Goal: Information Seeking & Learning: Learn about a topic

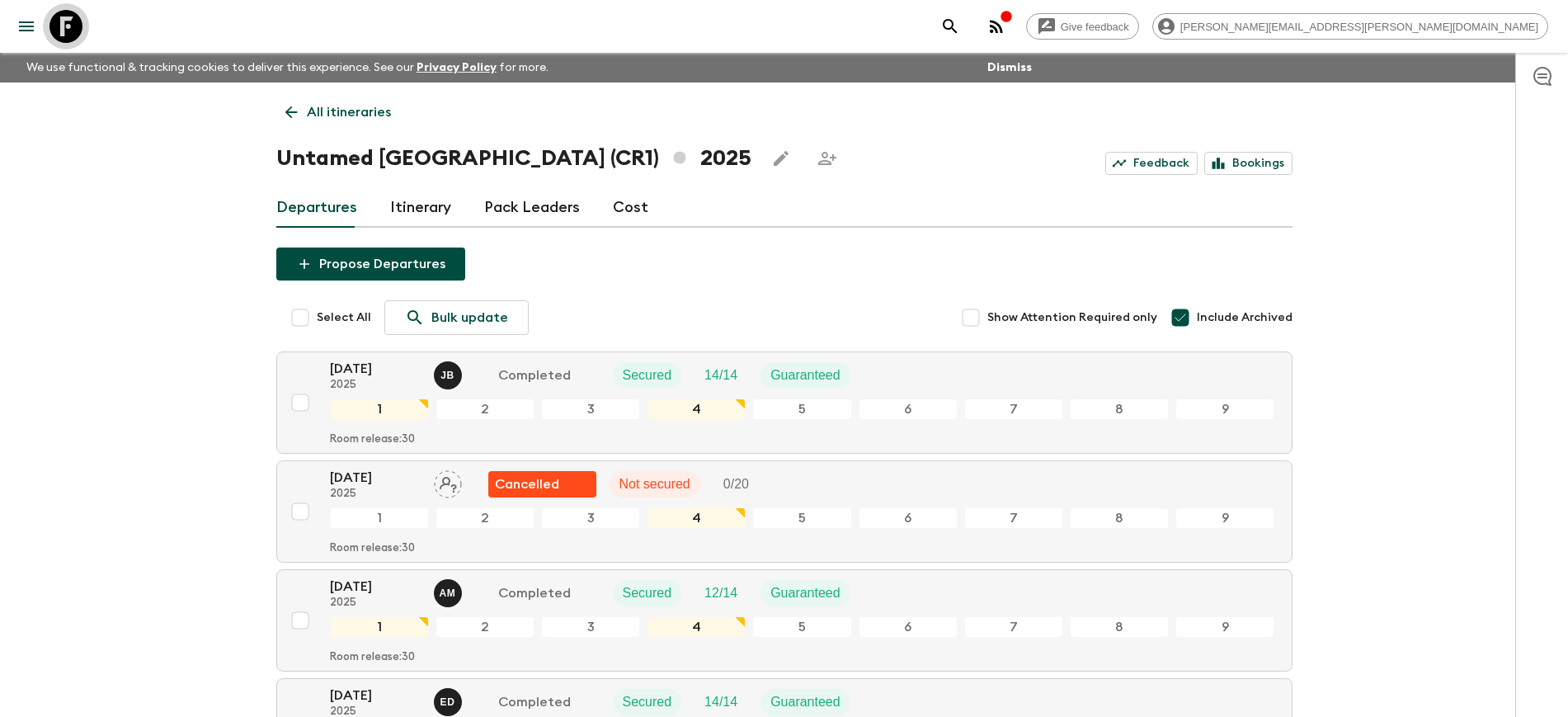
drag, startPoint x: 70, startPoint y: 28, endPoint x: 104, endPoint y: 77, distance: 59.6
click at [70, 28] on icon at bounding box center [66, 27] width 33 height 33
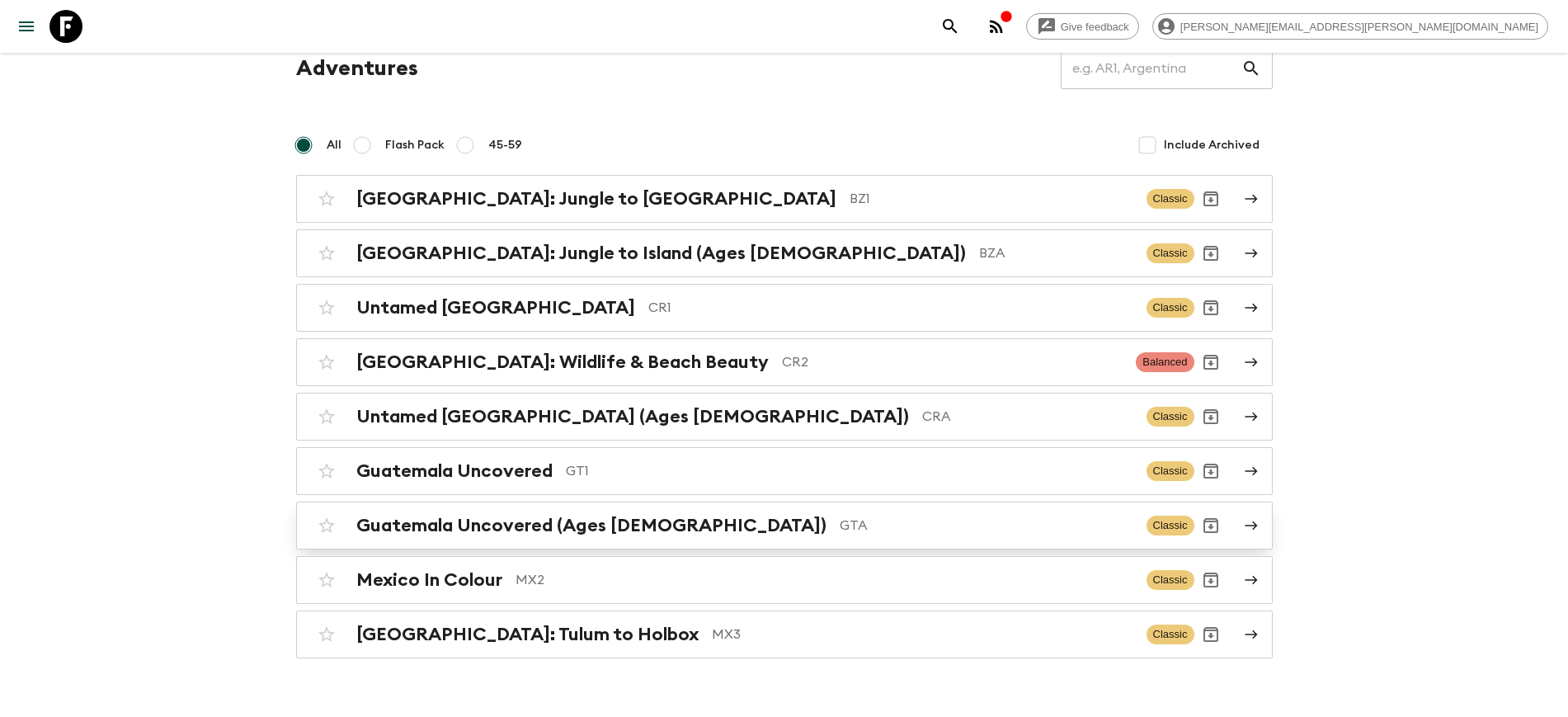
scroll to position [100, 0]
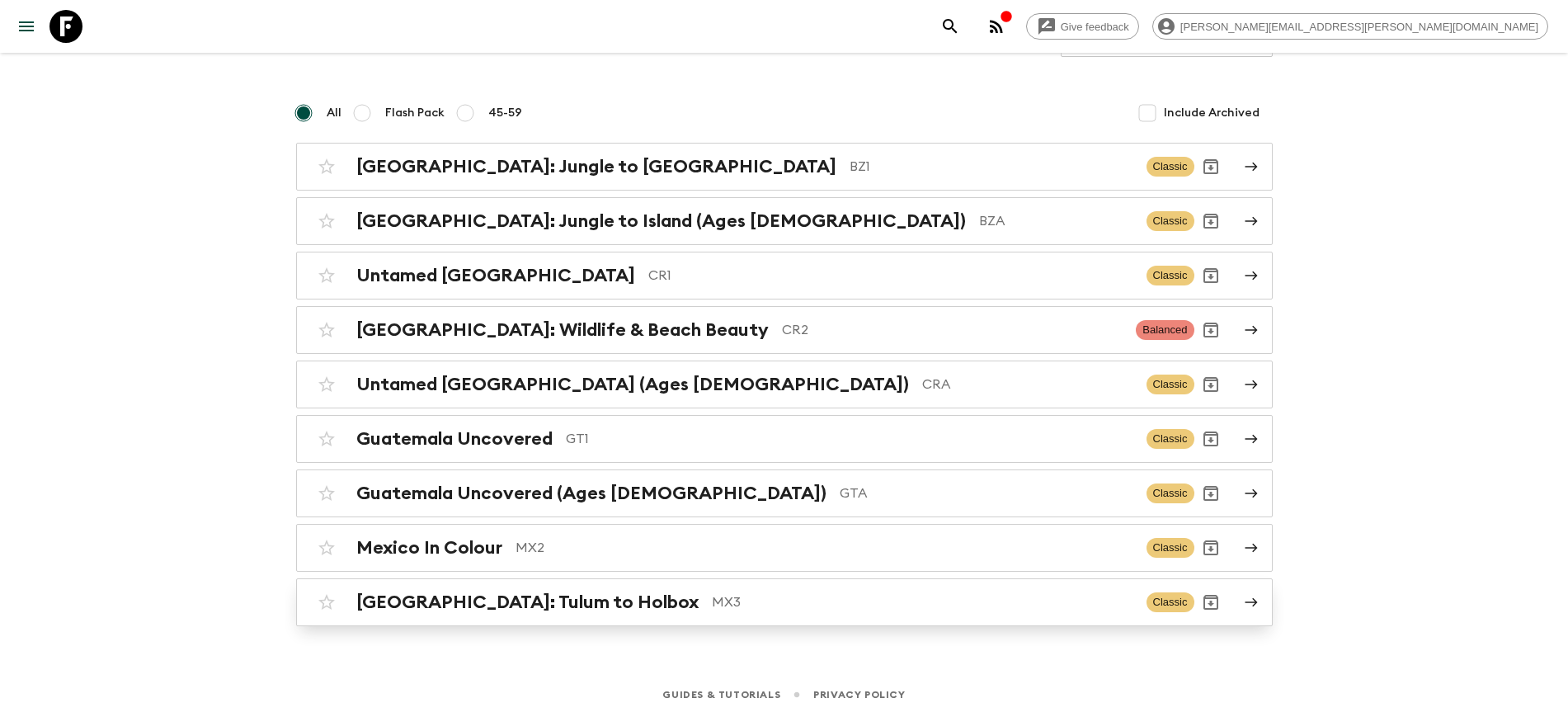
click at [481, 606] on h2 "[GEOGRAPHIC_DATA]: Tulum to Holbox" at bounding box center [528, 602] width 343 height 22
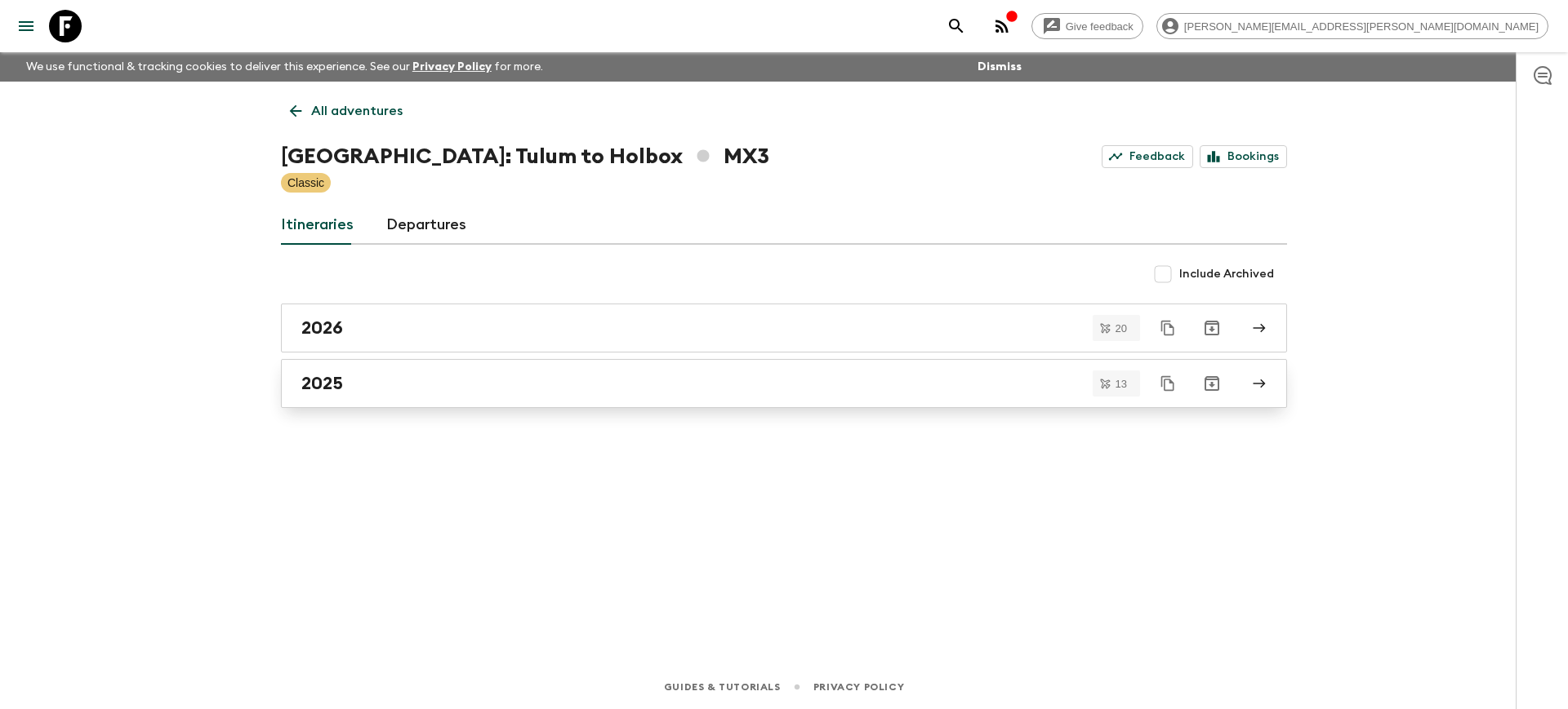
click at [329, 383] on h2 "2025" at bounding box center [322, 383] width 42 height 21
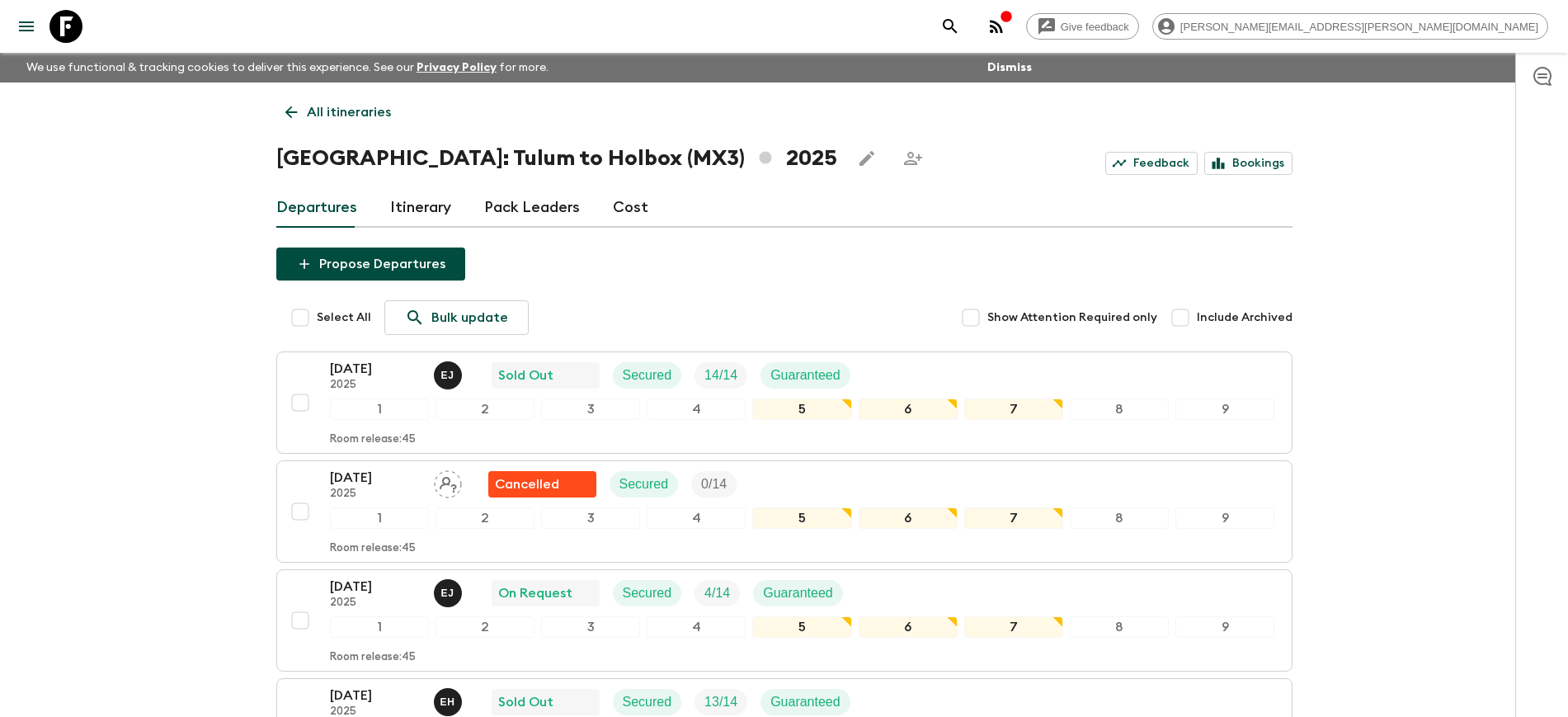
click at [1256, 321] on span "Include Archived" at bounding box center [1244, 317] width 96 height 16
click at [1197, 321] on input "Include Archived" at bounding box center [1181, 318] width 33 height 33
checkbox input "true"
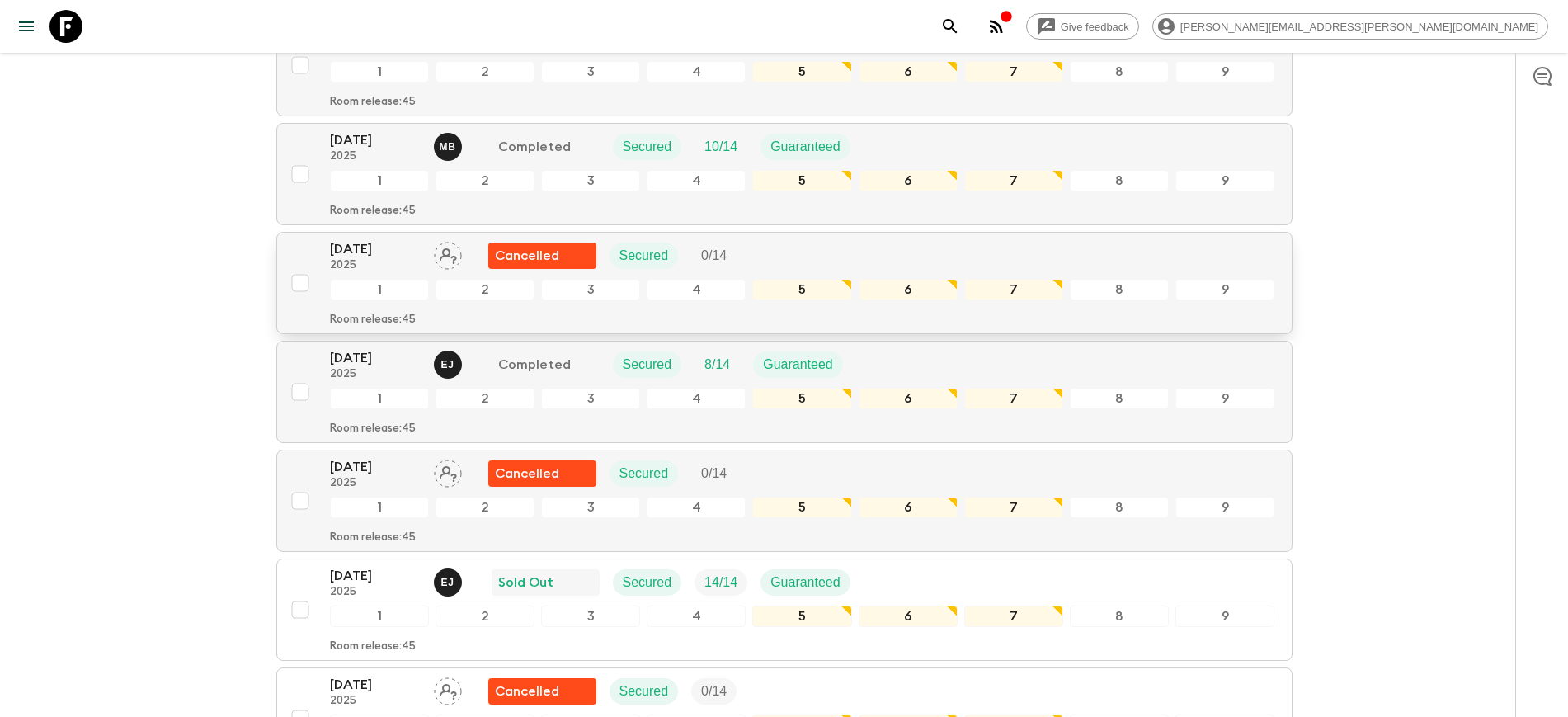
scroll to position [1960, 0]
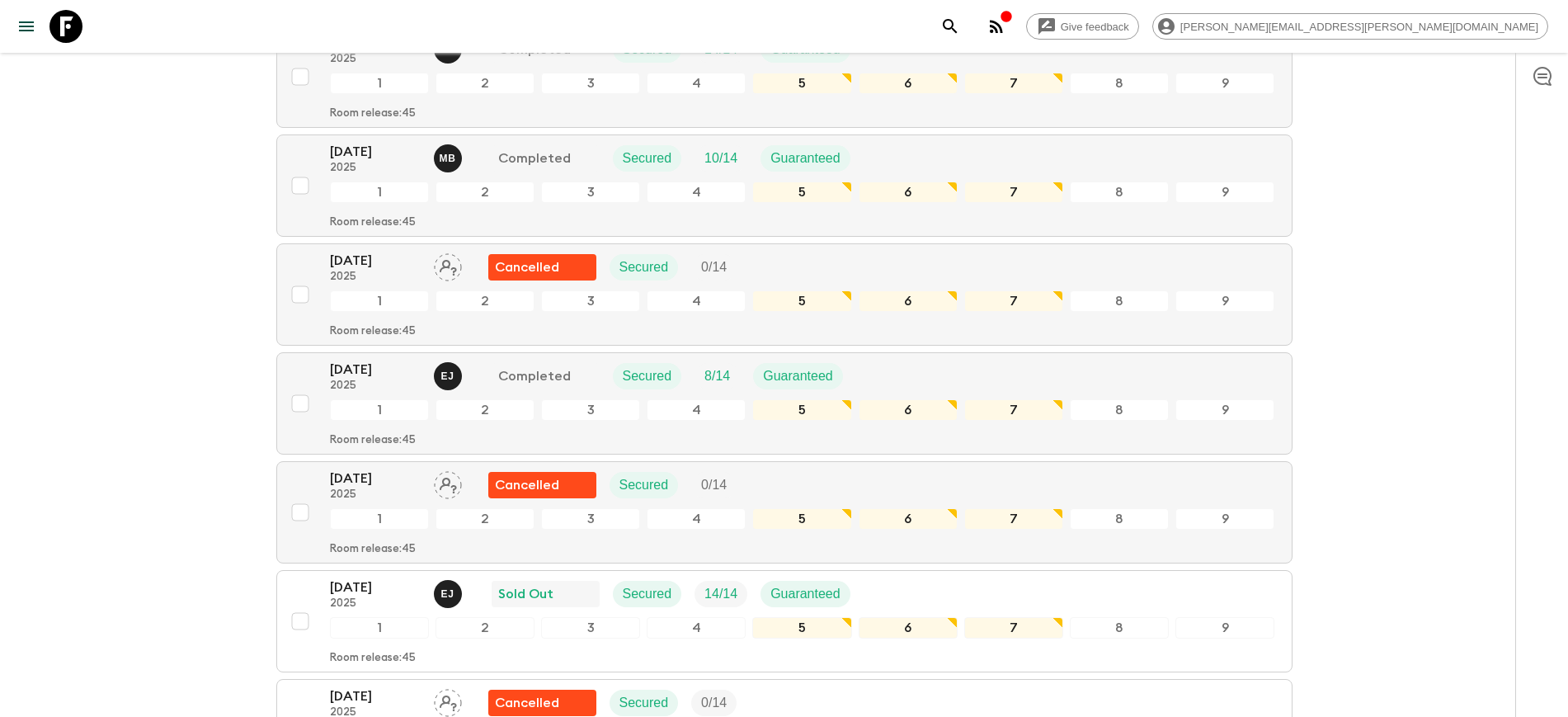
click at [66, 19] on icon at bounding box center [66, 27] width 33 height 33
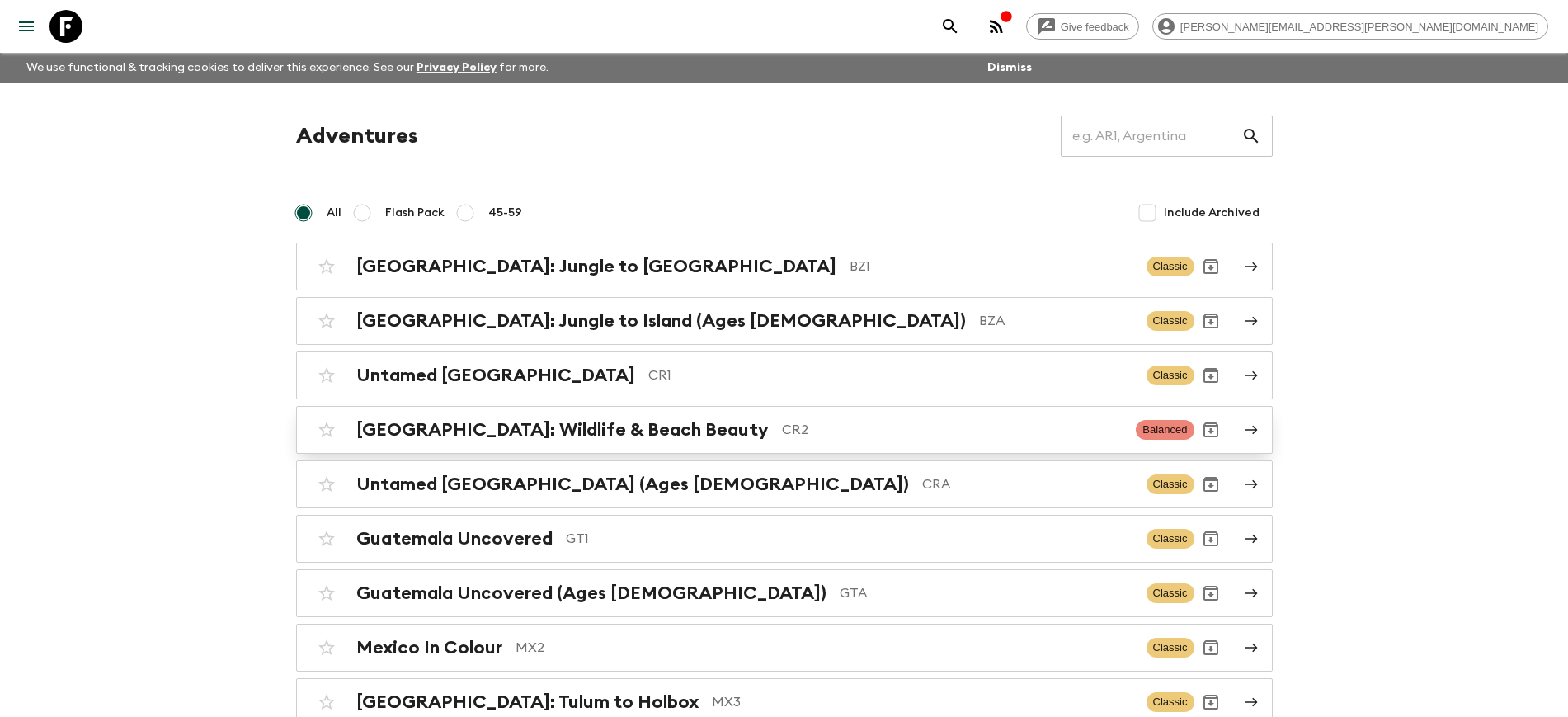
click at [502, 433] on h2 "[GEOGRAPHIC_DATA]: Wildlife & Beach Beauty" at bounding box center [562, 430] width 412 height 22
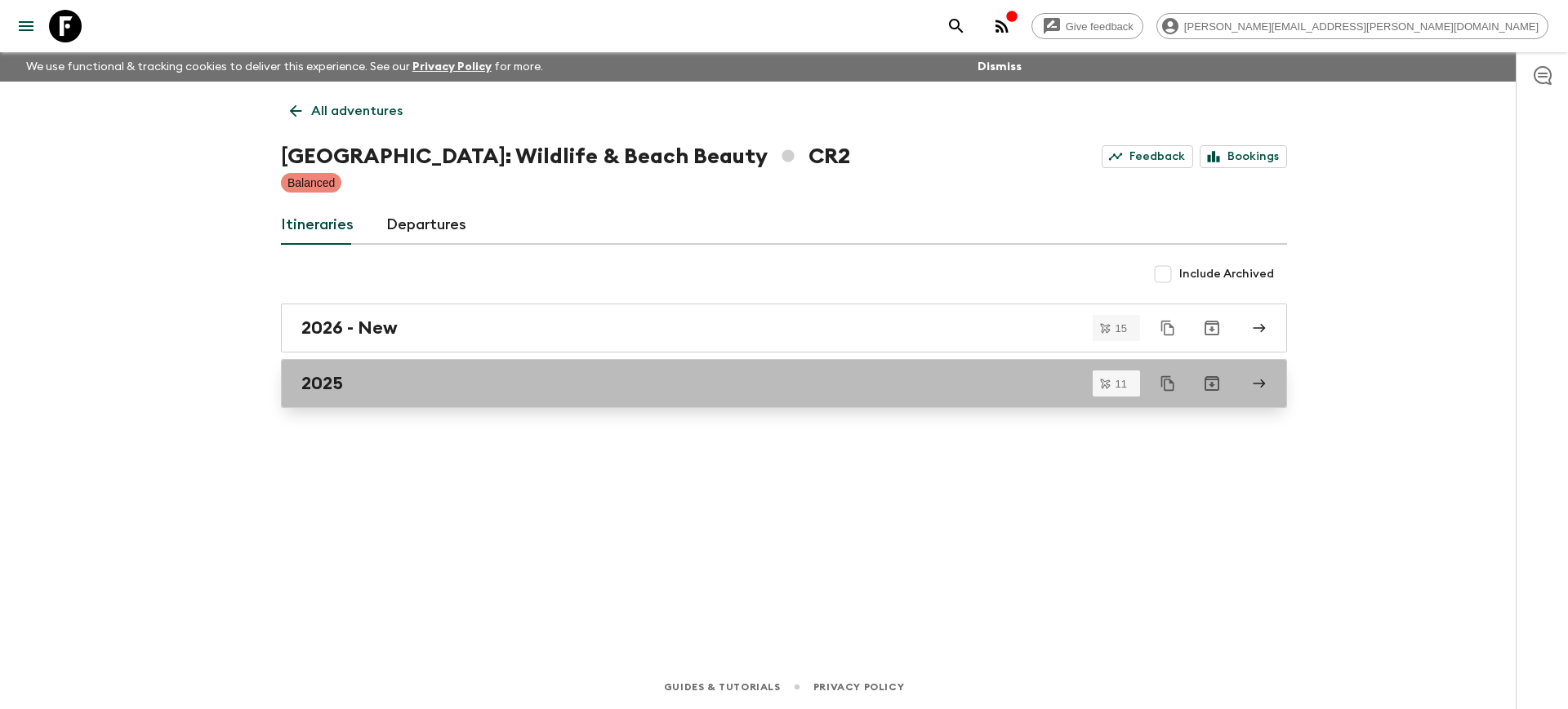
click at [356, 384] on div "2025" at bounding box center [768, 383] width 934 height 21
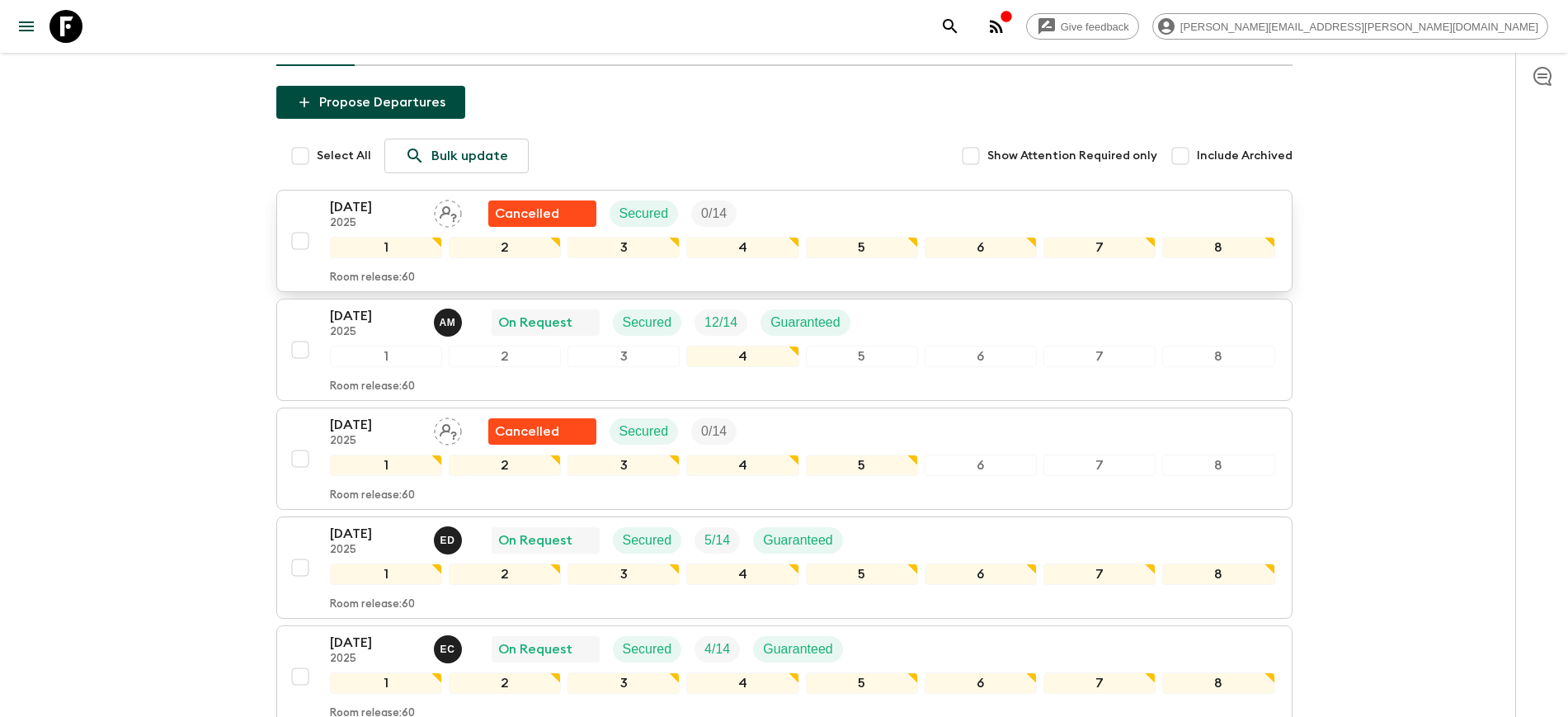
scroll to position [207, 0]
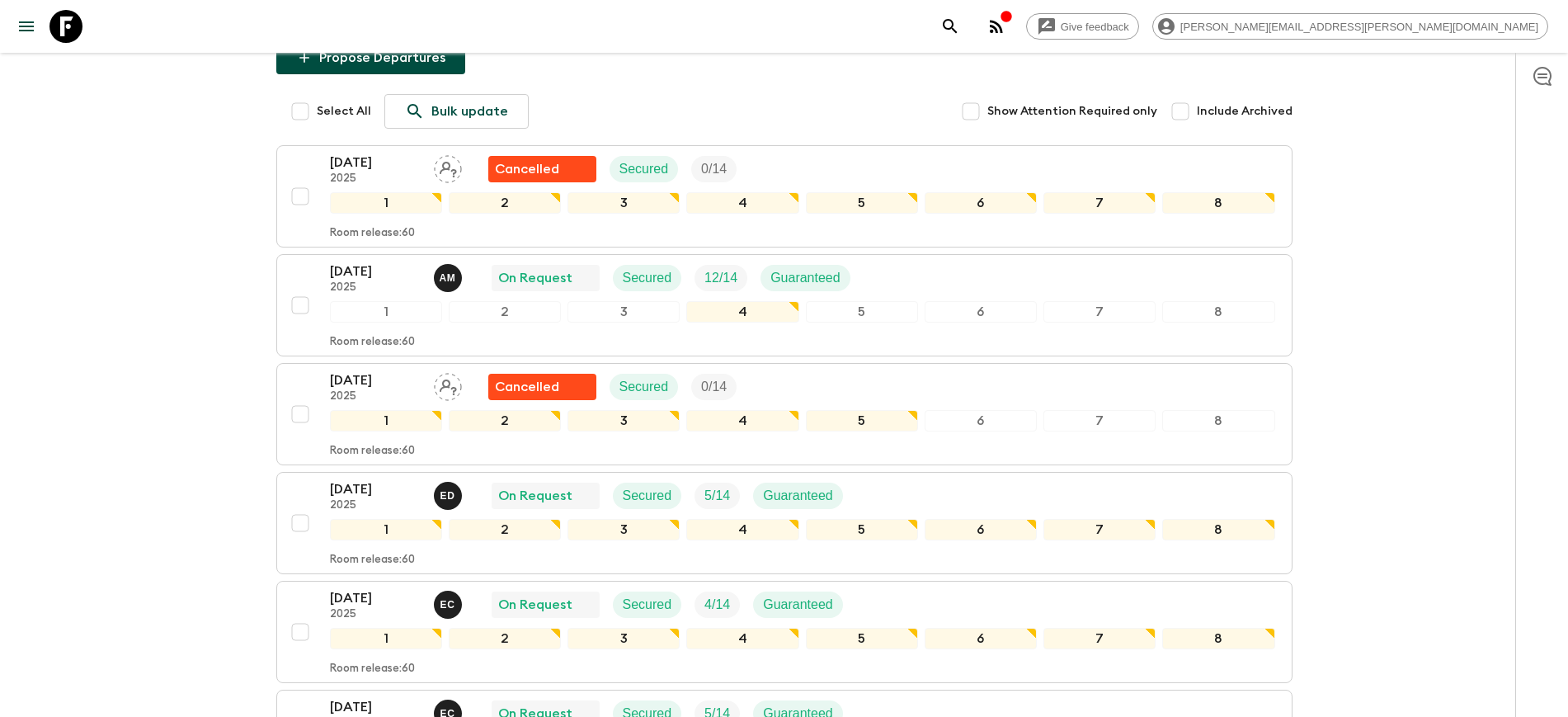
click at [133, 238] on div "Give feedback [PERSON_NAME][EMAIL_ADDRESS][PERSON_NAME][DOMAIN_NAME] We use fun…" at bounding box center [784, 640] width 1568 height 1693
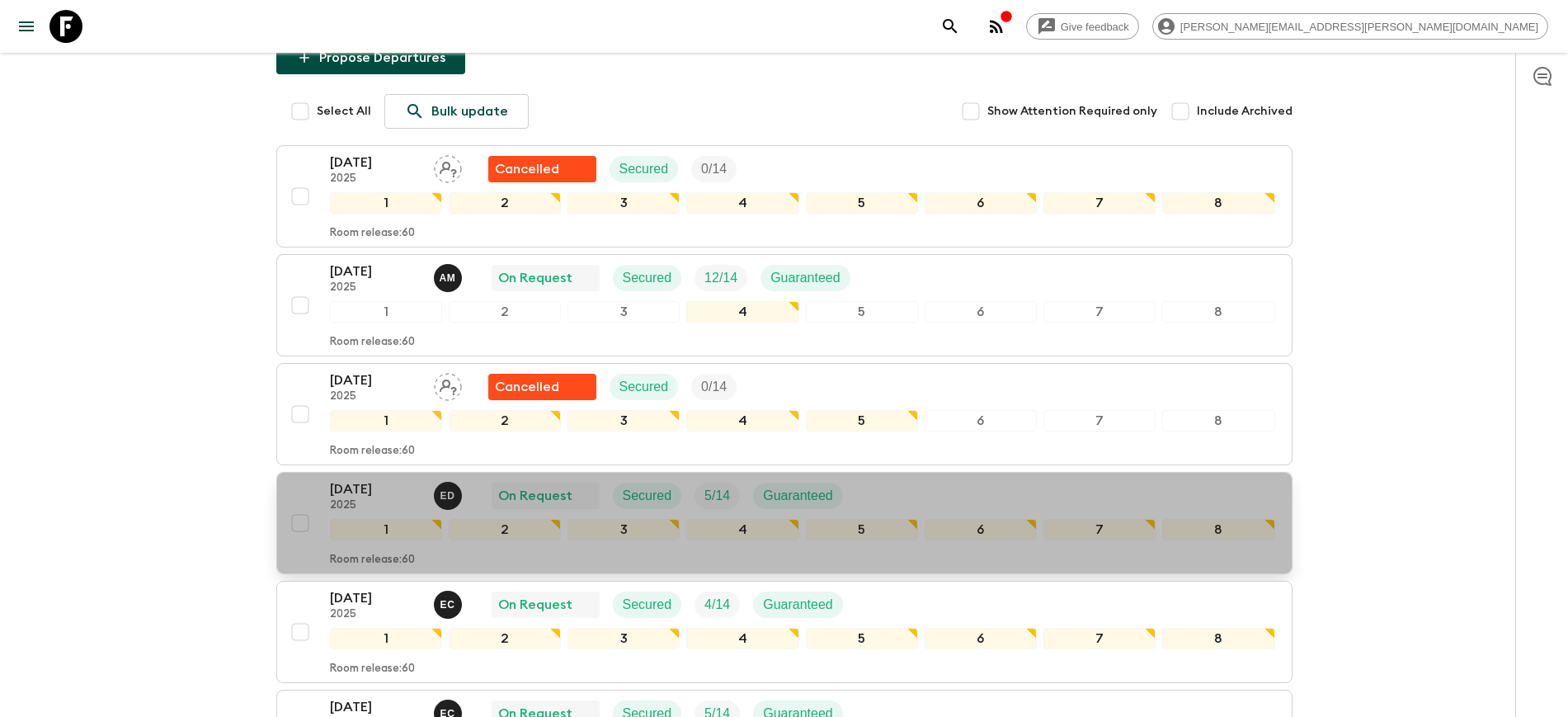
click at [359, 489] on p "[DATE]" at bounding box center [374, 489] width 90 height 20
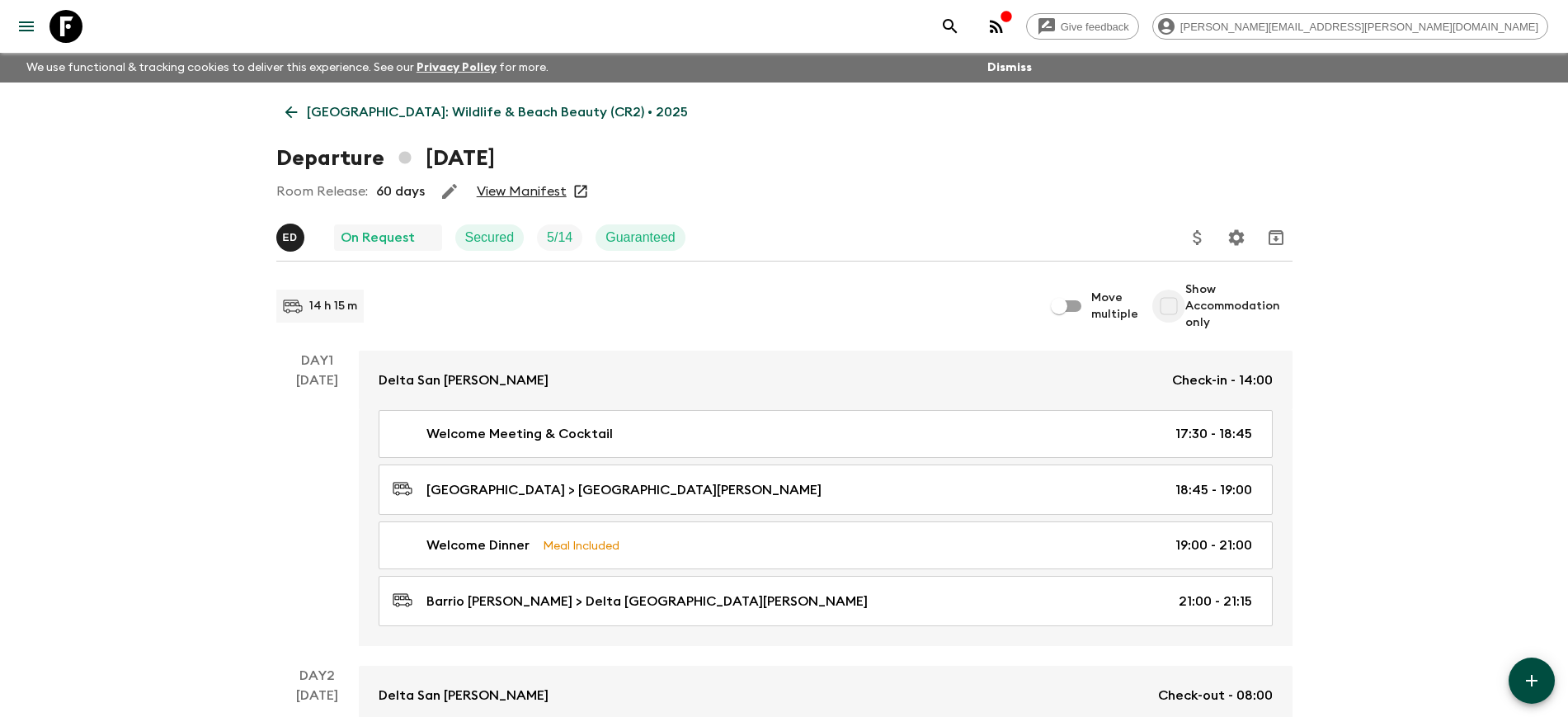
click at [1176, 312] on input "Show Accommodation only" at bounding box center [1169, 306] width 33 height 33
checkbox input "true"
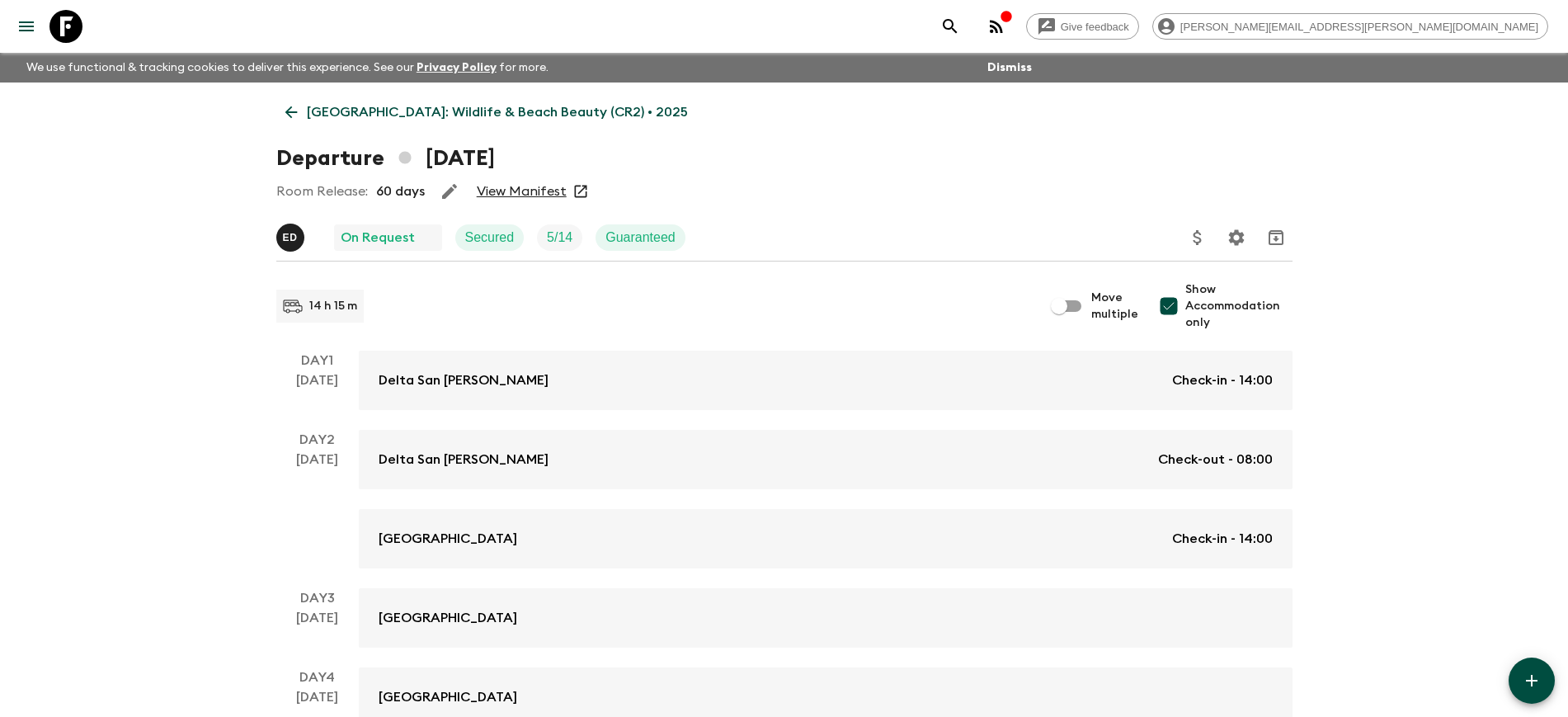
click at [299, 109] on icon at bounding box center [291, 112] width 18 height 18
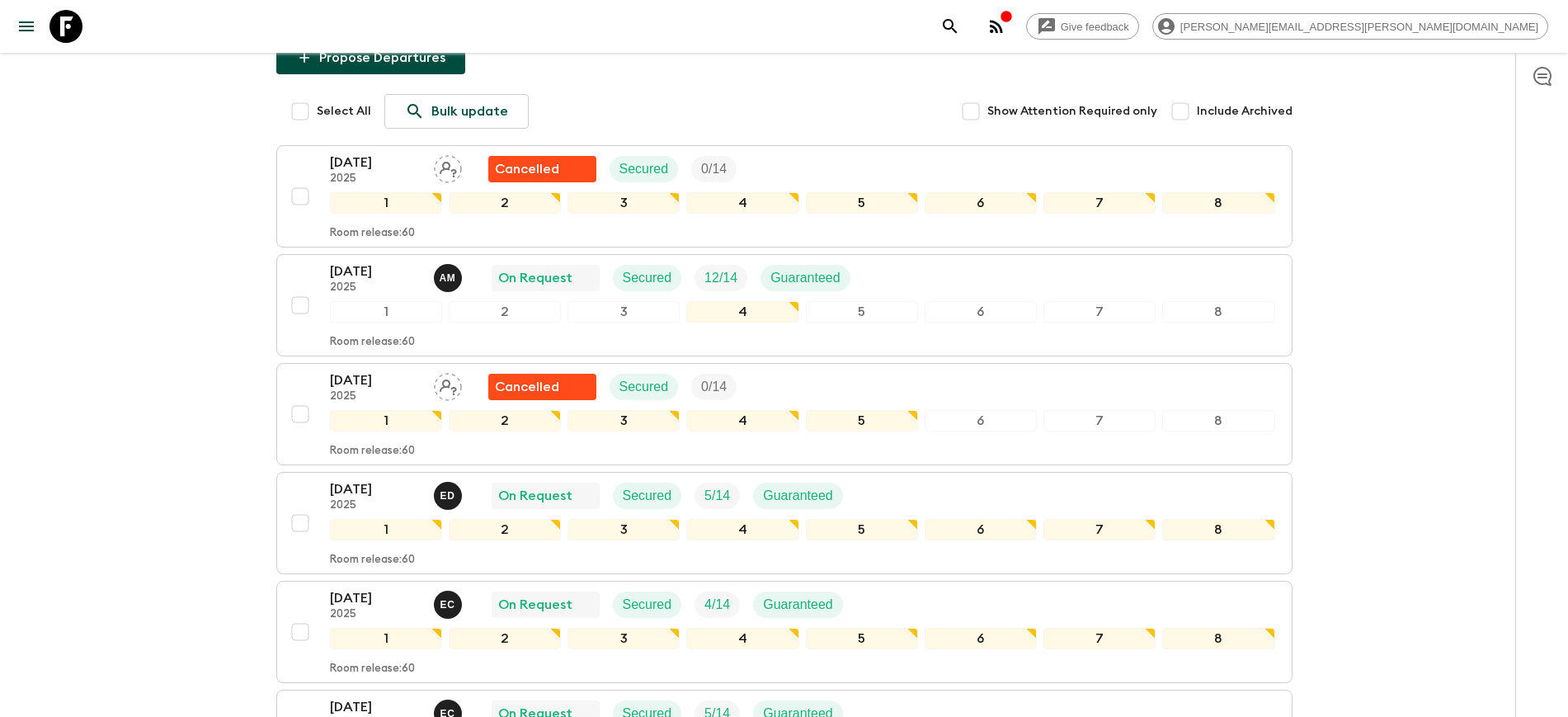
scroll to position [309, 0]
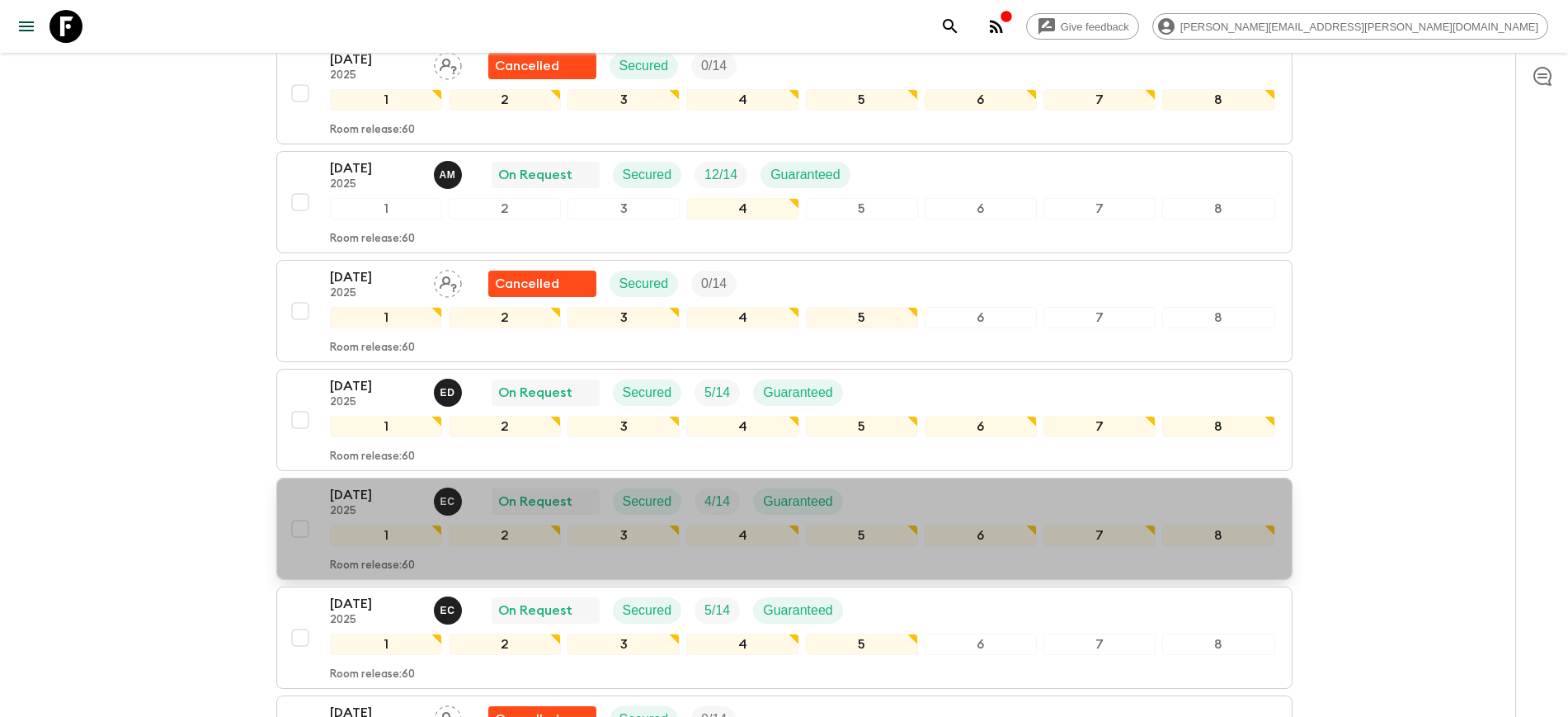
click at [358, 496] on p "[DATE]" at bounding box center [374, 495] width 90 height 20
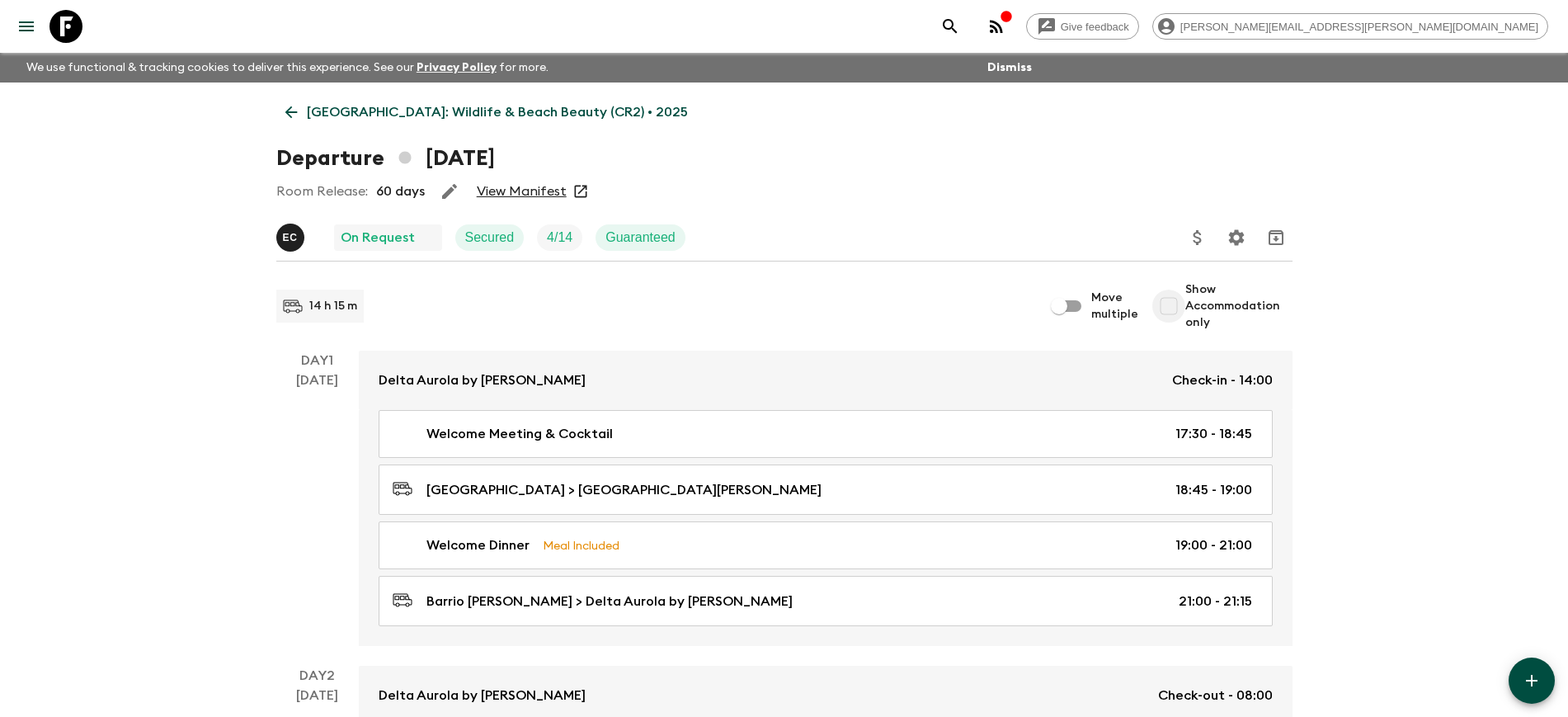
click at [1175, 305] on input "Show Accommodation only" at bounding box center [1169, 306] width 33 height 33
checkbox input "true"
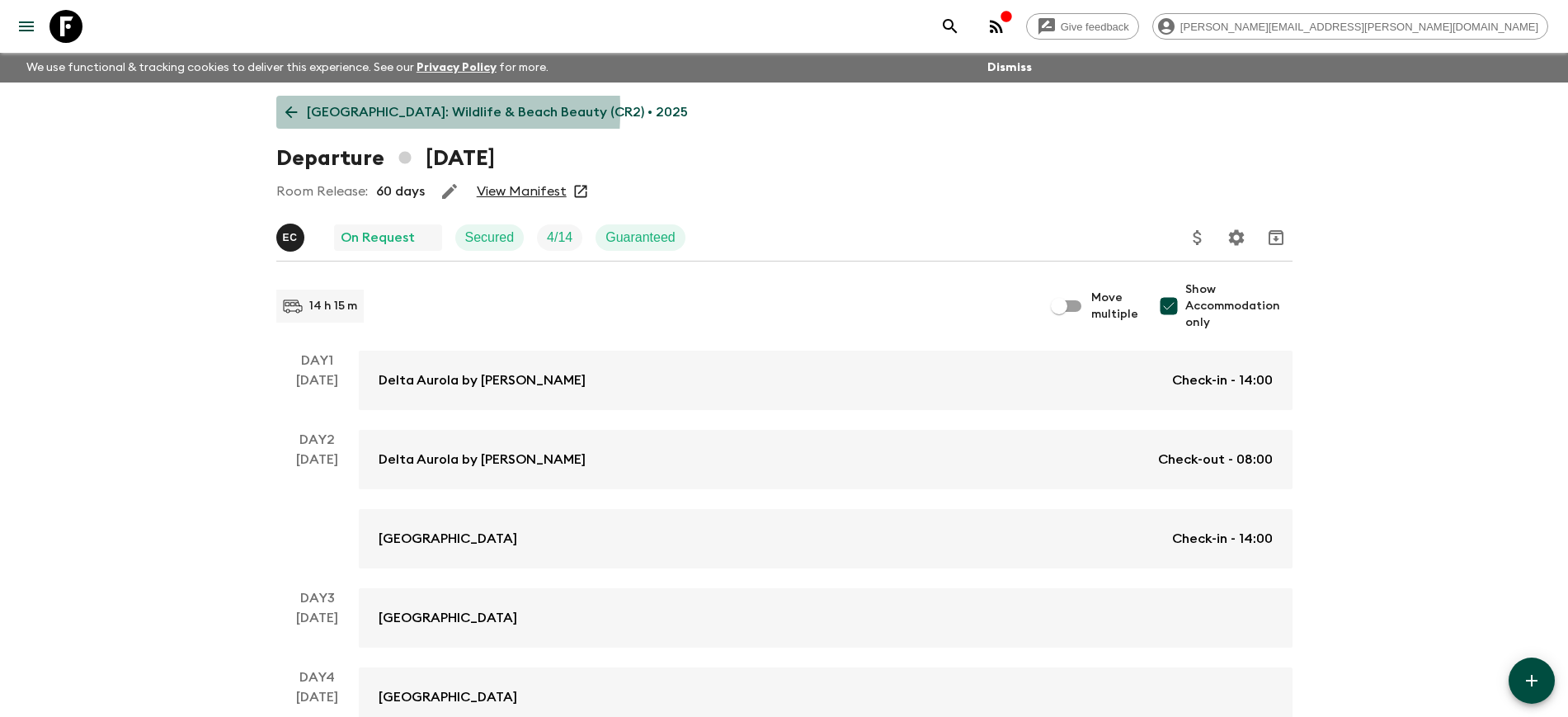
click at [293, 109] on icon at bounding box center [291, 112] width 18 height 18
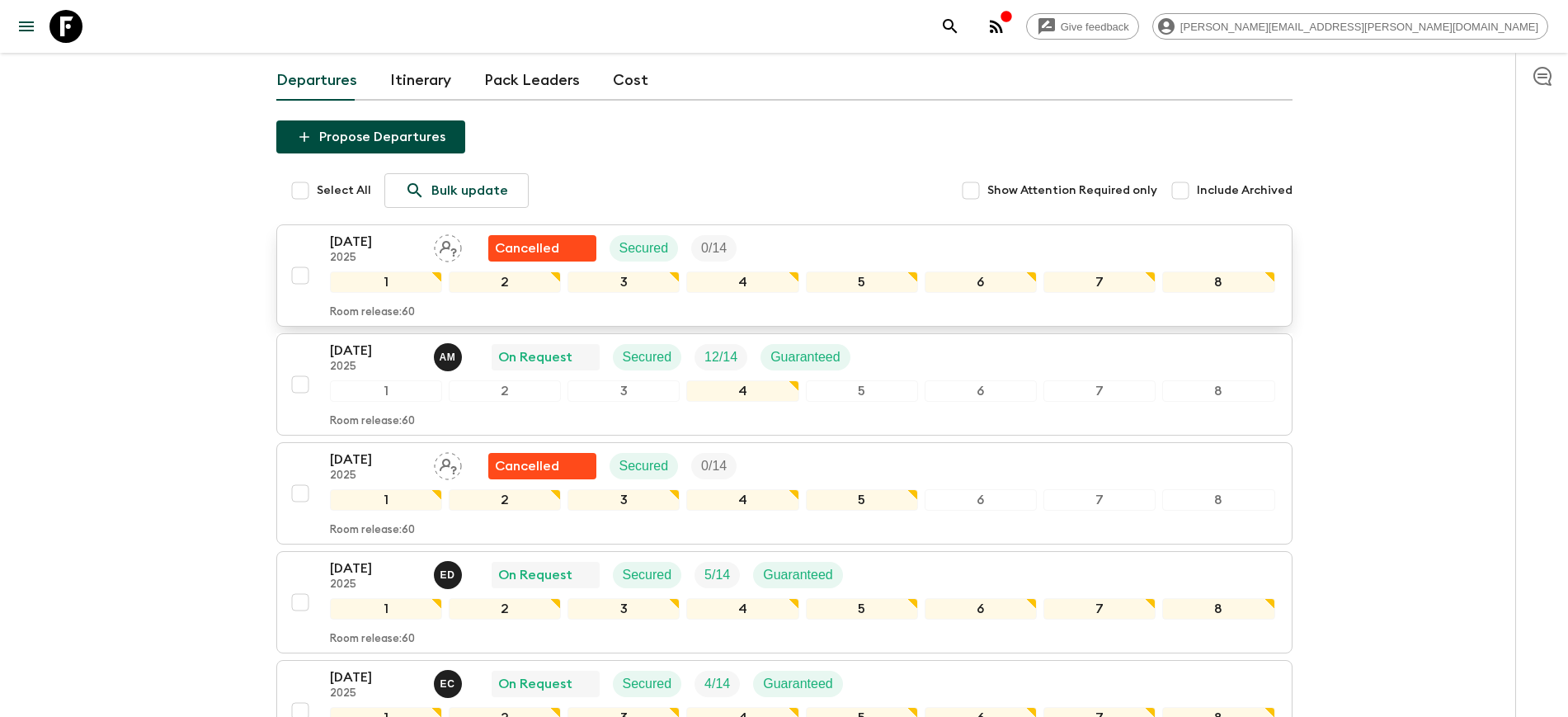
scroll to position [309, 0]
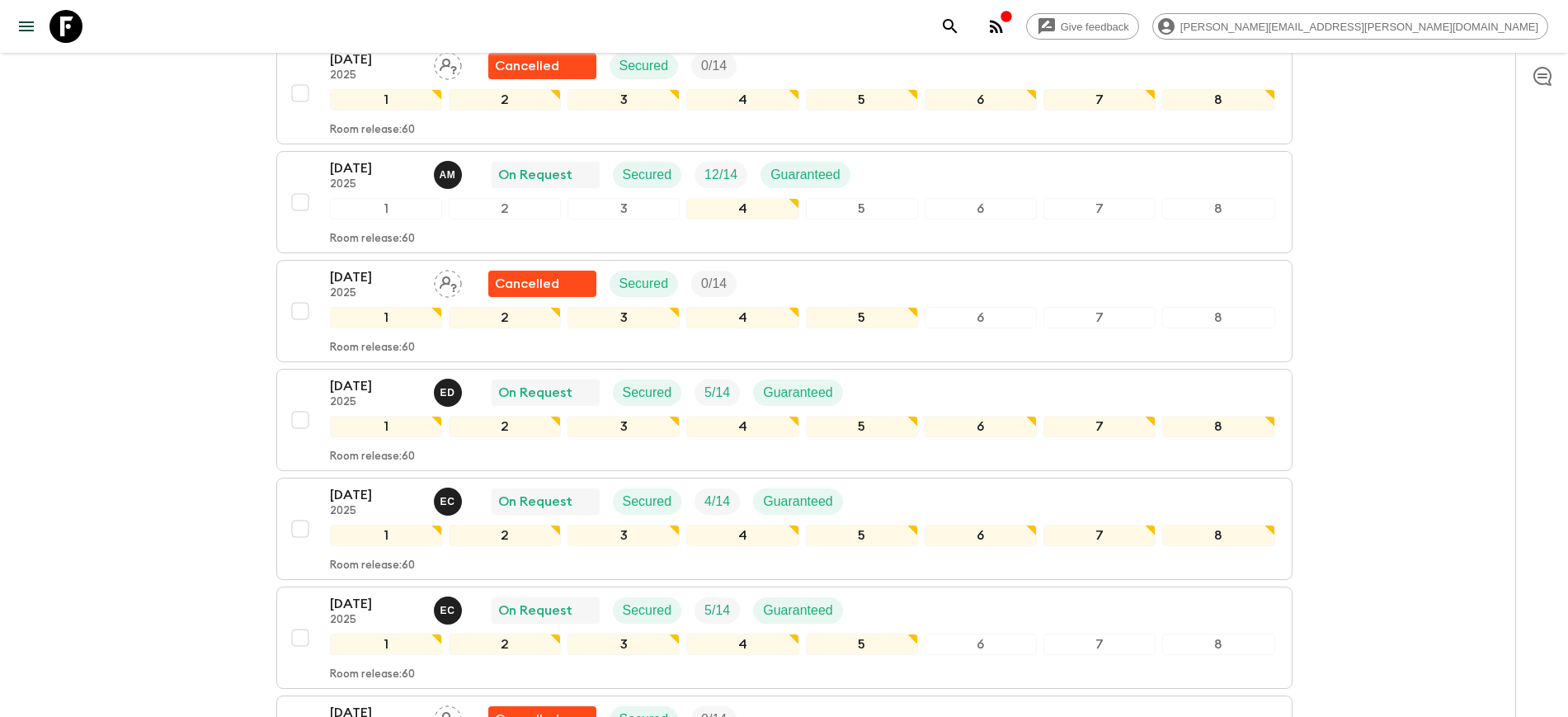
click at [355, 604] on p "[DATE]" at bounding box center [374, 603] width 90 height 20
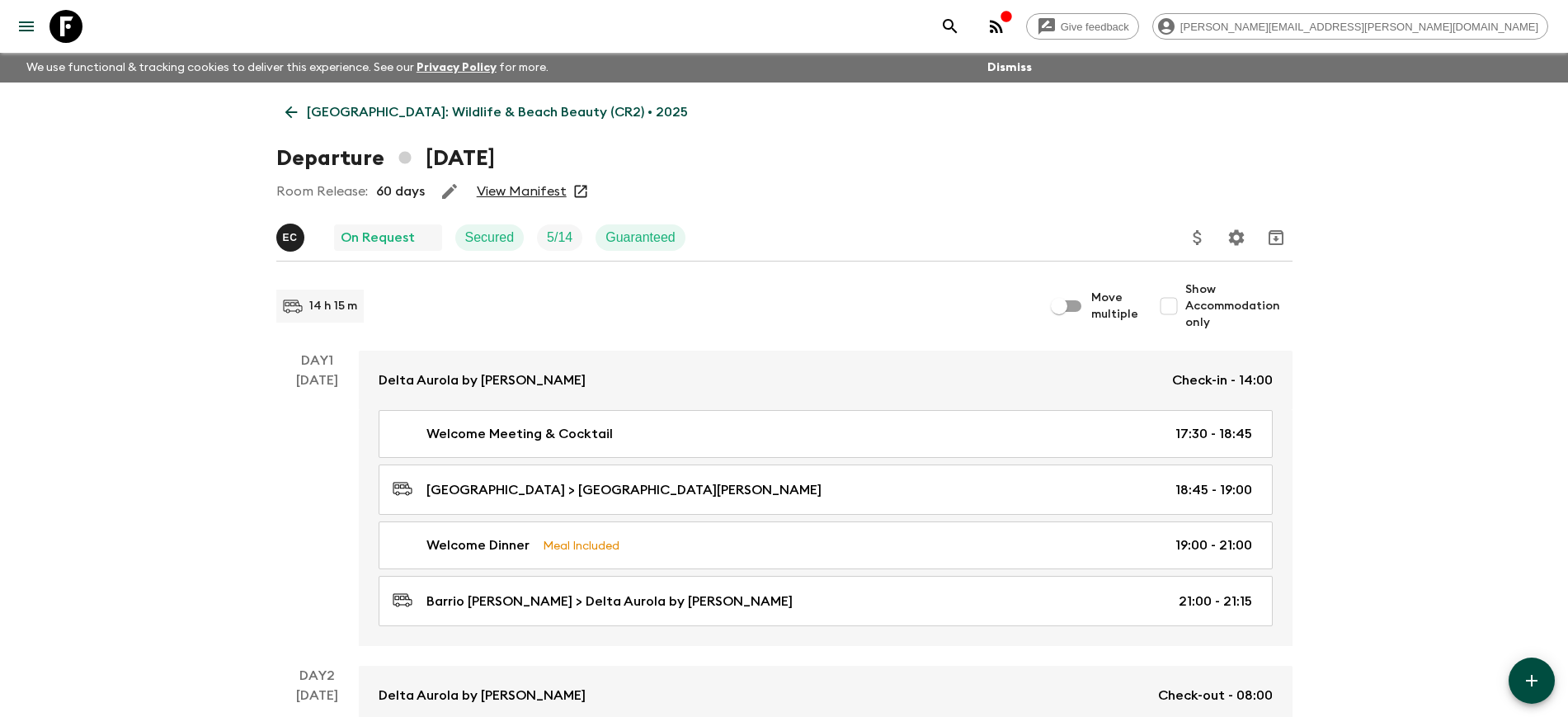
drag, startPoint x: 1175, startPoint y: 306, endPoint x: 1157, endPoint y: 314, distance: 19.7
click at [1176, 306] on input "Show Accommodation only" at bounding box center [1169, 306] width 33 height 33
checkbox input "true"
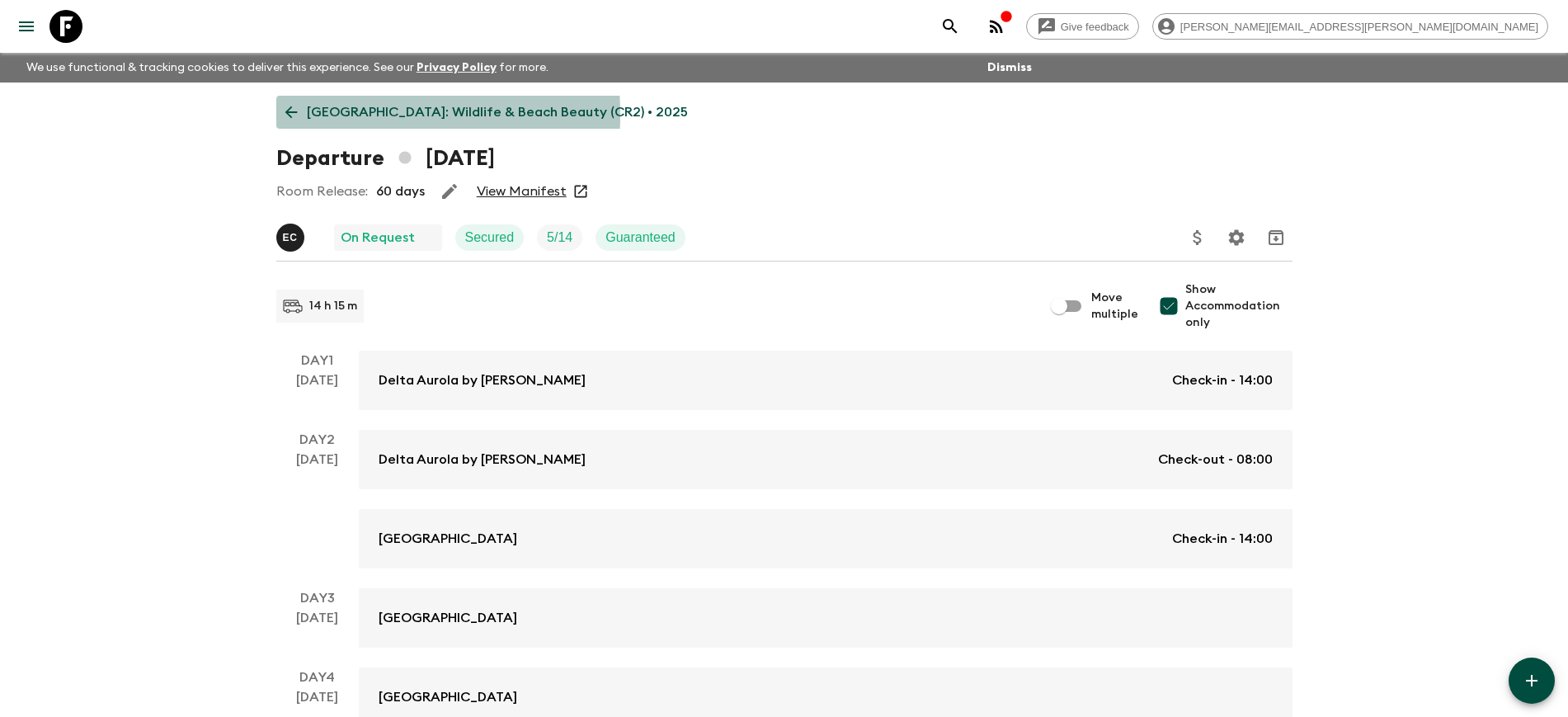
click at [292, 114] on icon at bounding box center [291, 112] width 18 height 18
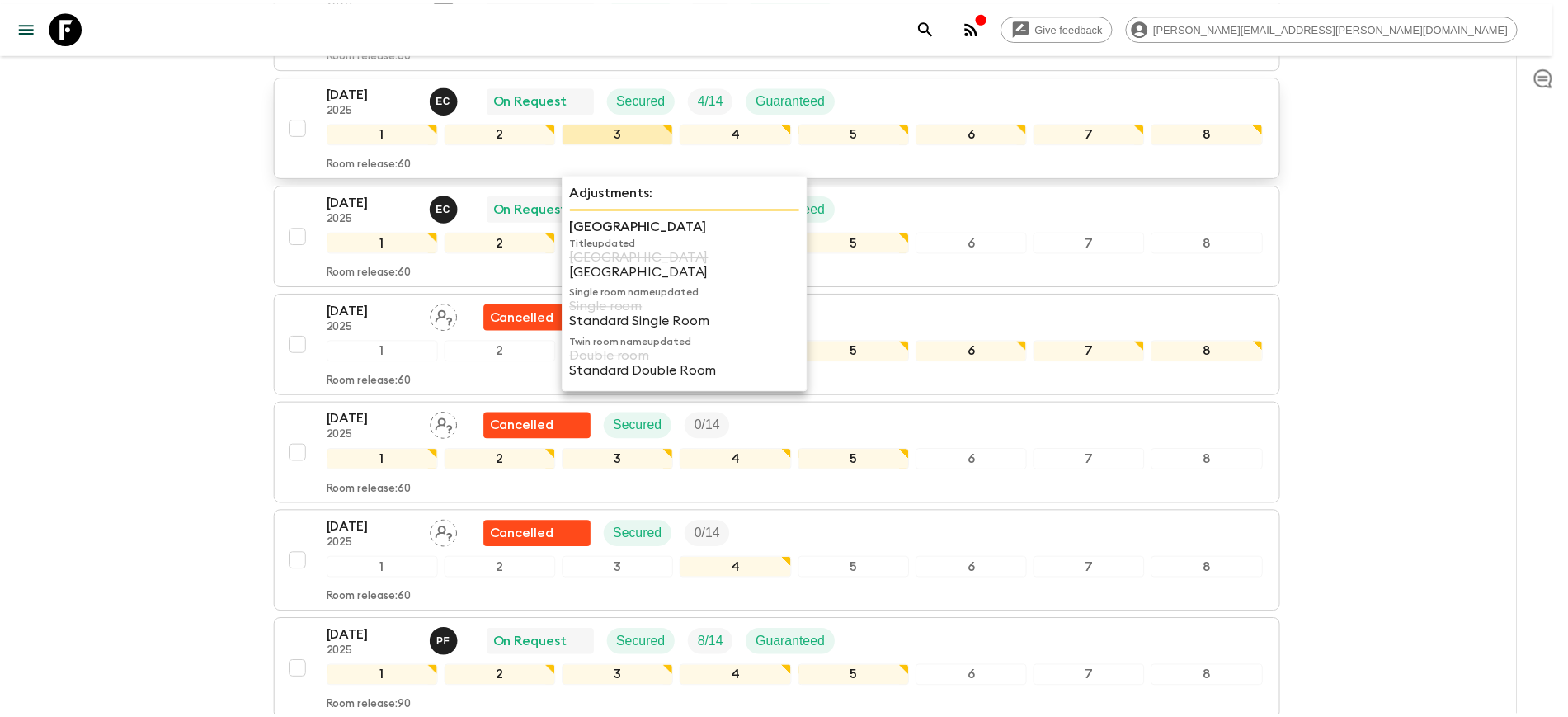
scroll to position [722, 0]
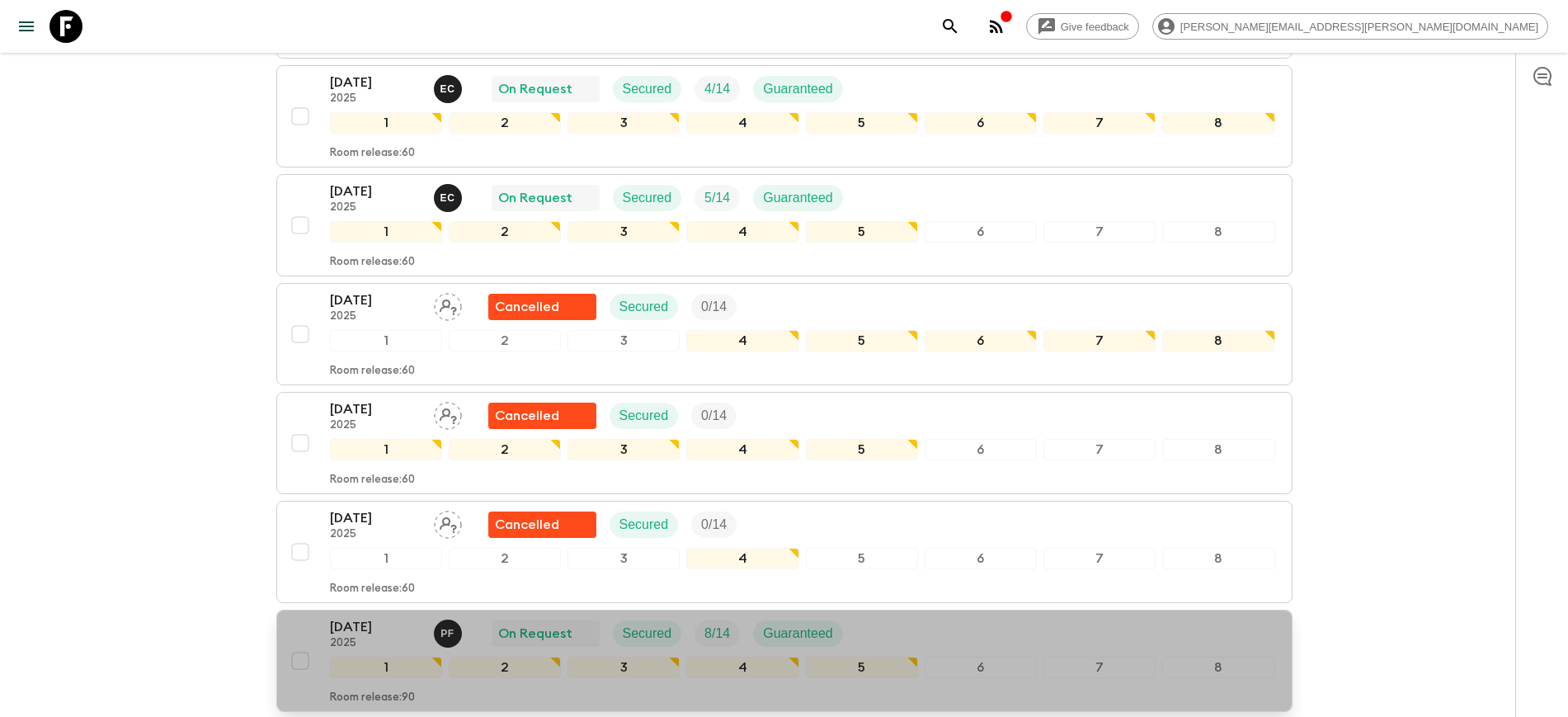
click at [359, 631] on p "[DATE]" at bounding box center [374, 627] width 90 height 20
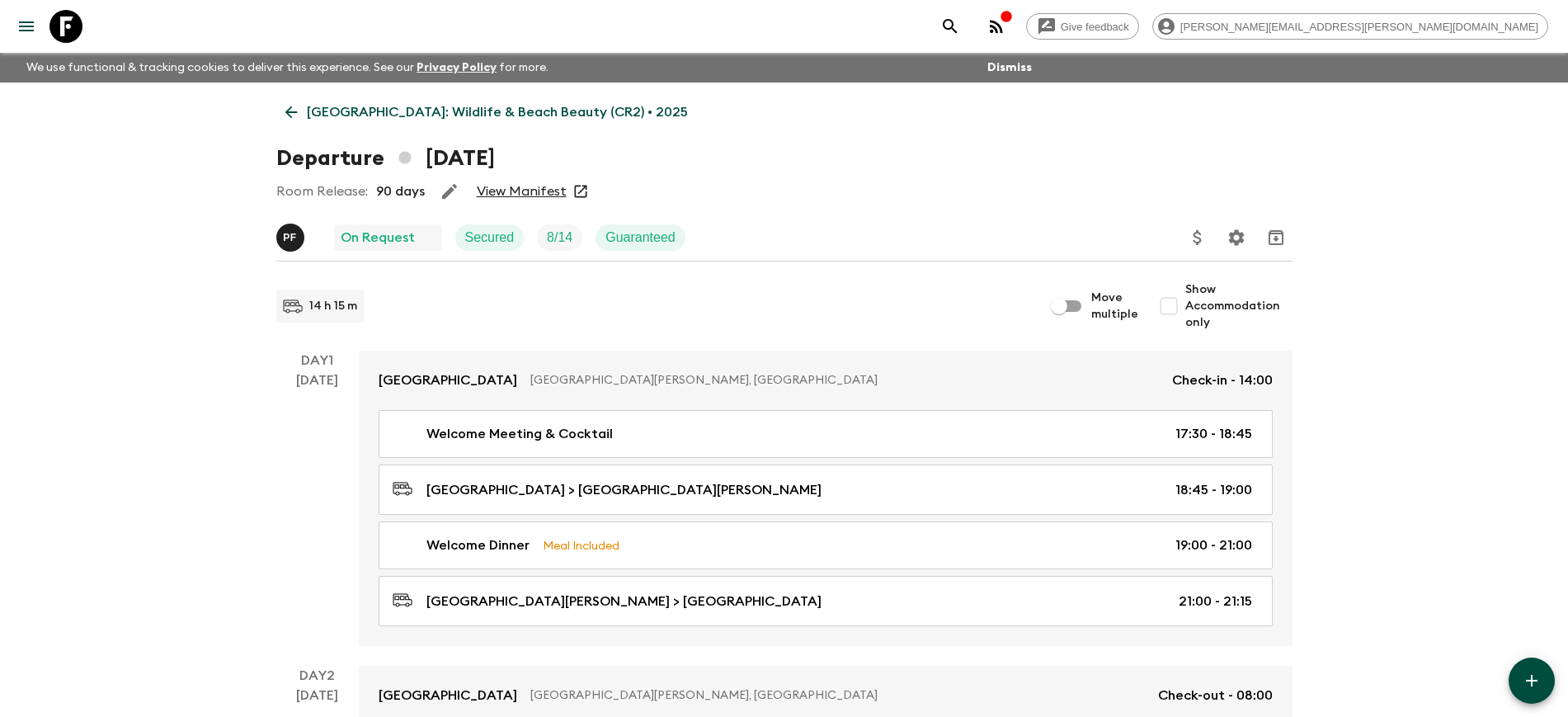
click at [1177, 305] on input "Show Accommodation only" at bounding box center [1169, 306] width 33 height 33
checkbox input "true"
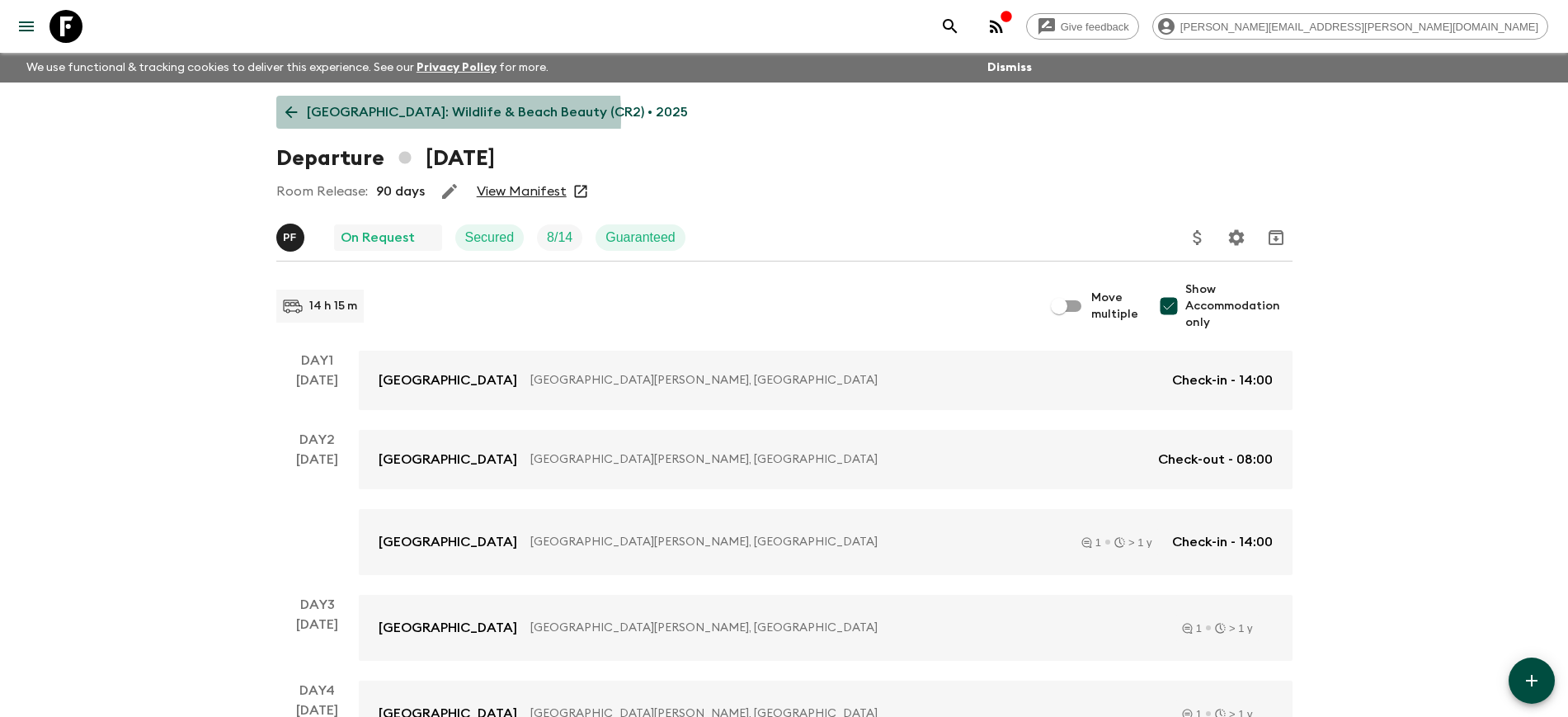
click at [323, 117] on p "[GEOGRAPHIC_DATA]: Wildlife & Beach Beauty (CR2) • 2025" at bounding box center [497, 112] width 381 height 20
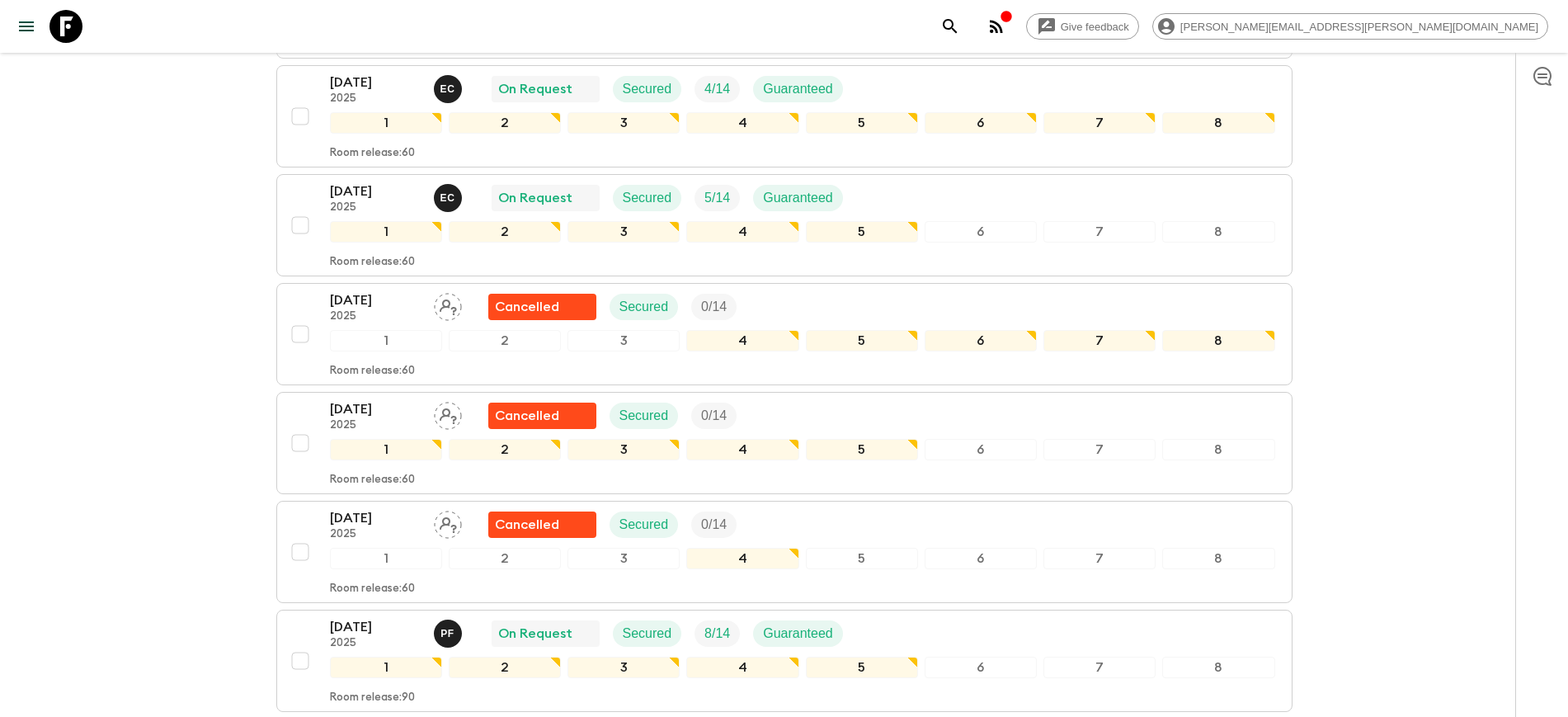
scroll to position [976, 0]
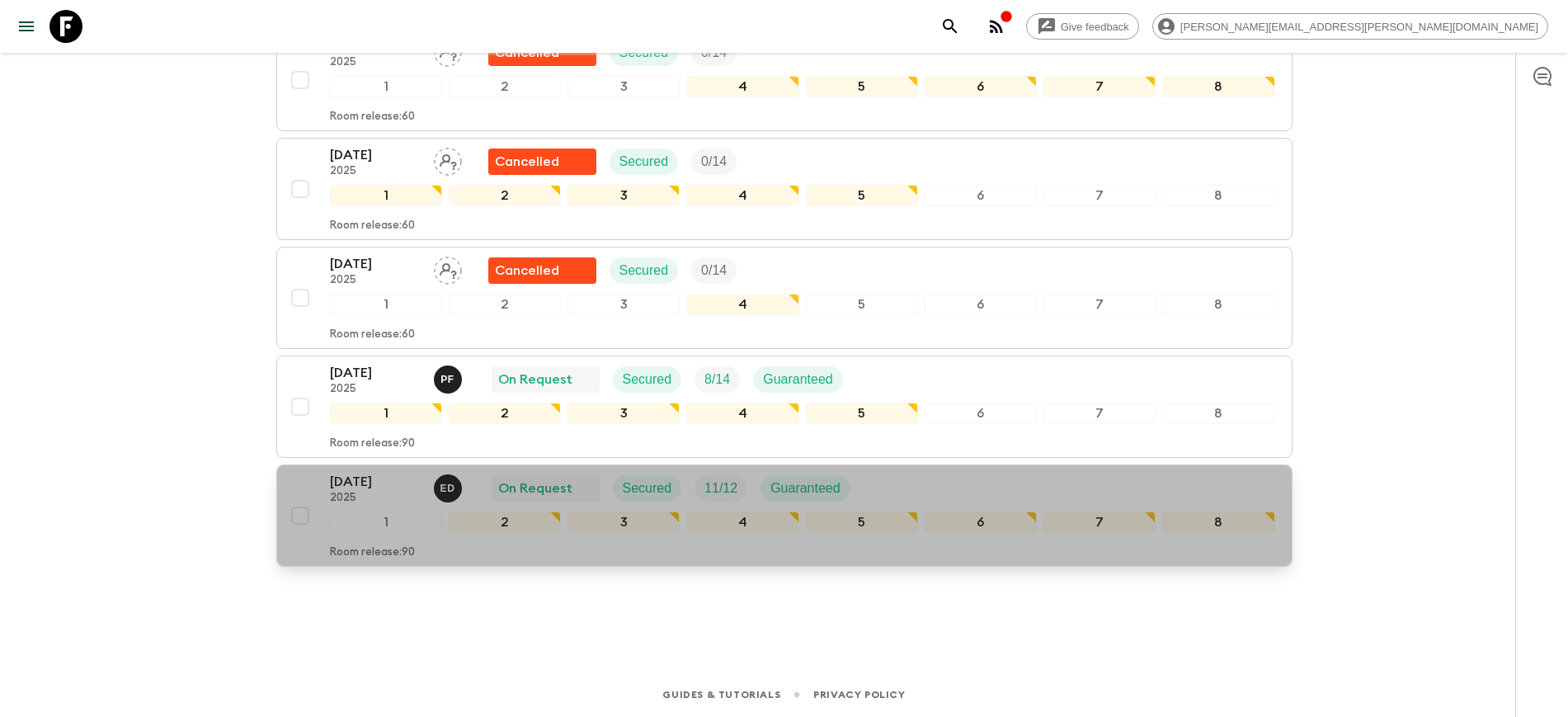
click at [347, 492] on p "2025" at bounding box center [374, 498] width 90 height 13
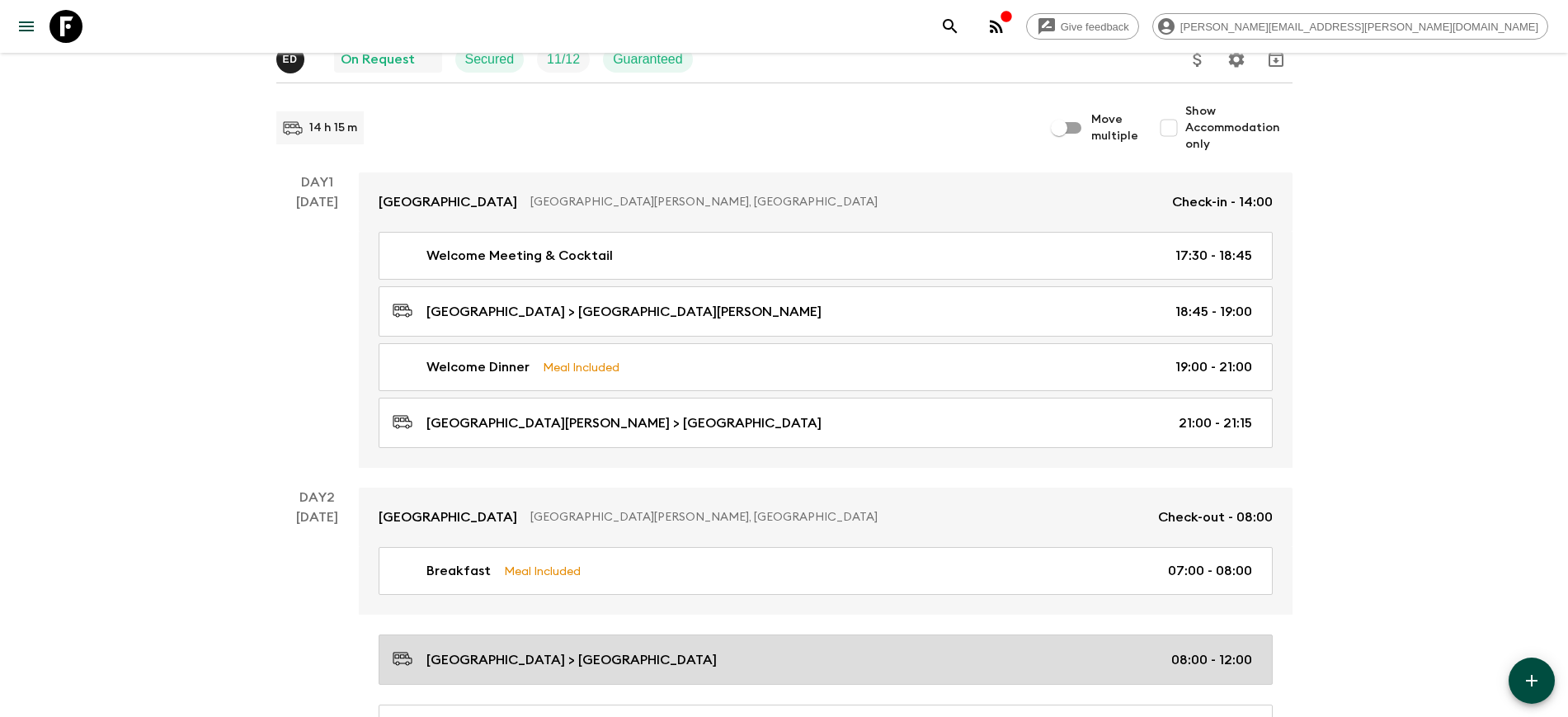
scroll to position [103, 0]
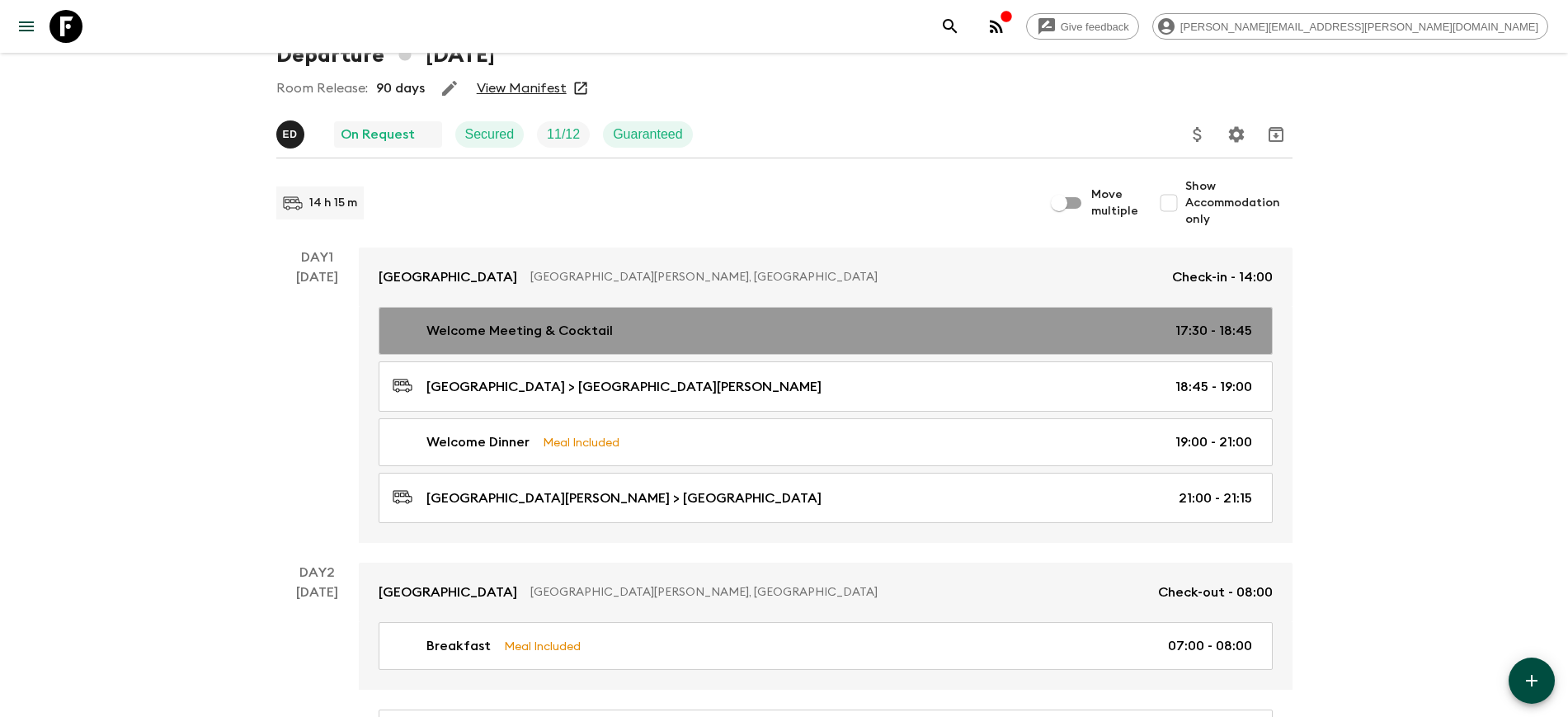
click at [1181, 315] on link "Welcome Meeting & Cocktail 17:30 - 18:45" at bounding box center [825, 331] width 894 height 48
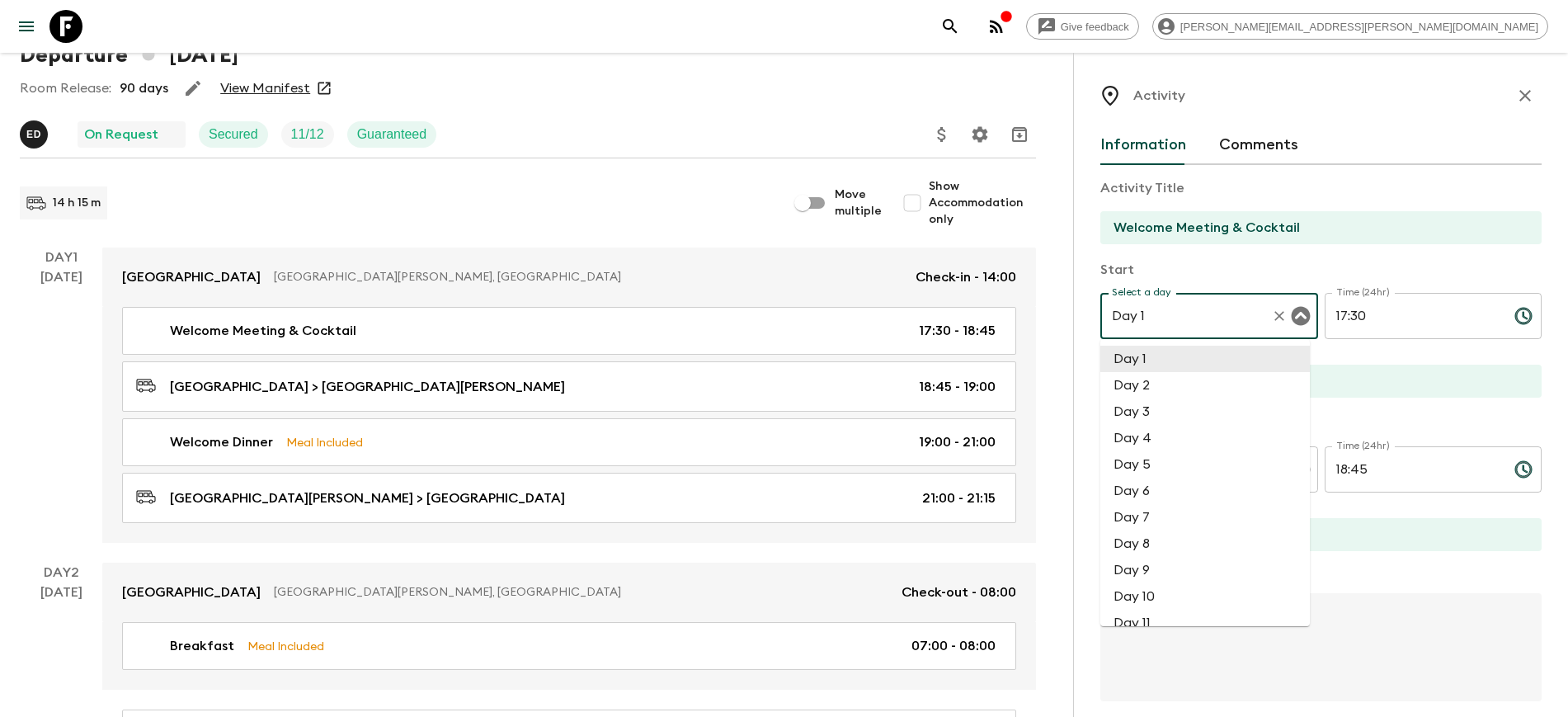
drag, startPoint x: 1181, startPoint y: 315, endPoint x: 818, endPoint y: 102, distance: 420.9
click at [818, 102] on div "Room Release: 90 days View Manifest" at bounding box center [528, 88] width 1016 height 33
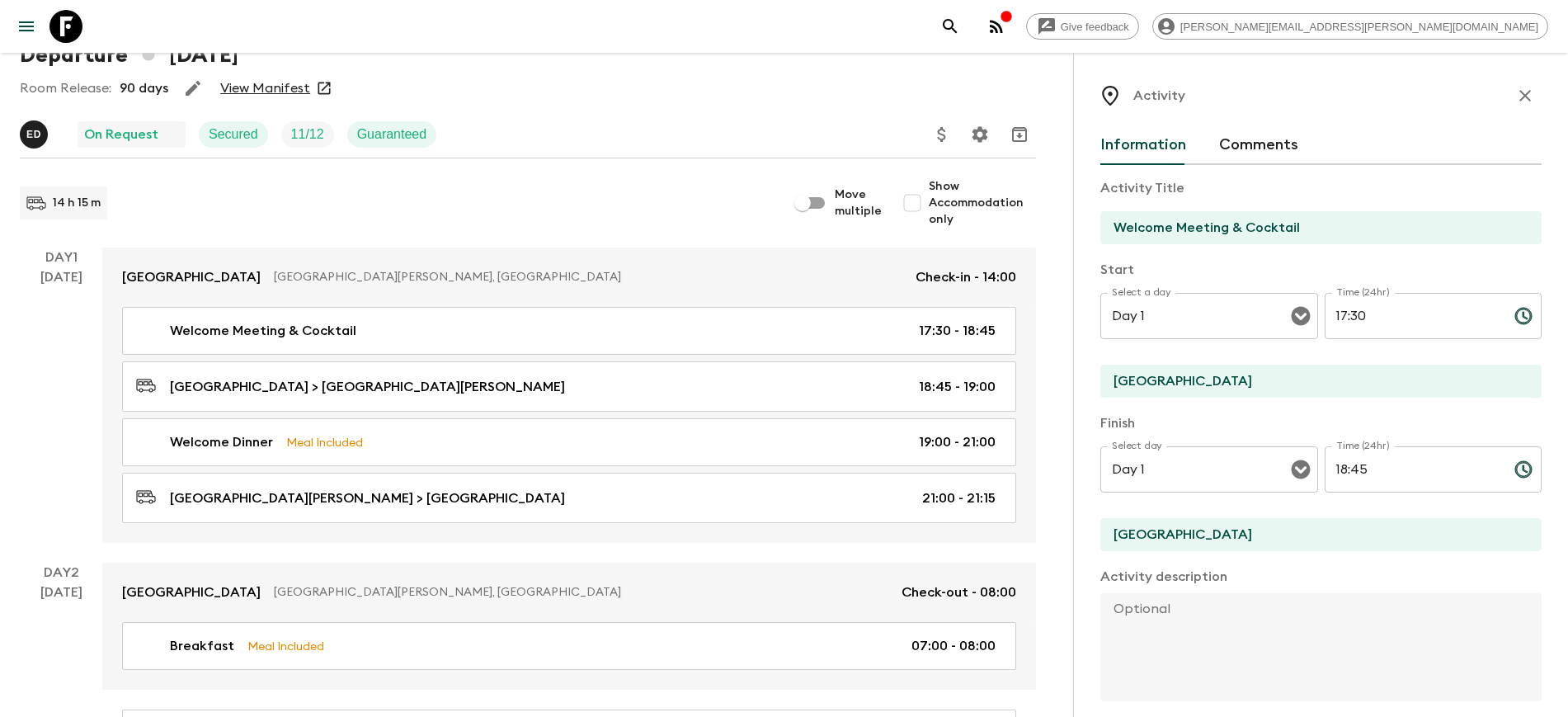
click at [1516, 90] on icon "button" at bounding box center [1525, 96] width 20 height 20
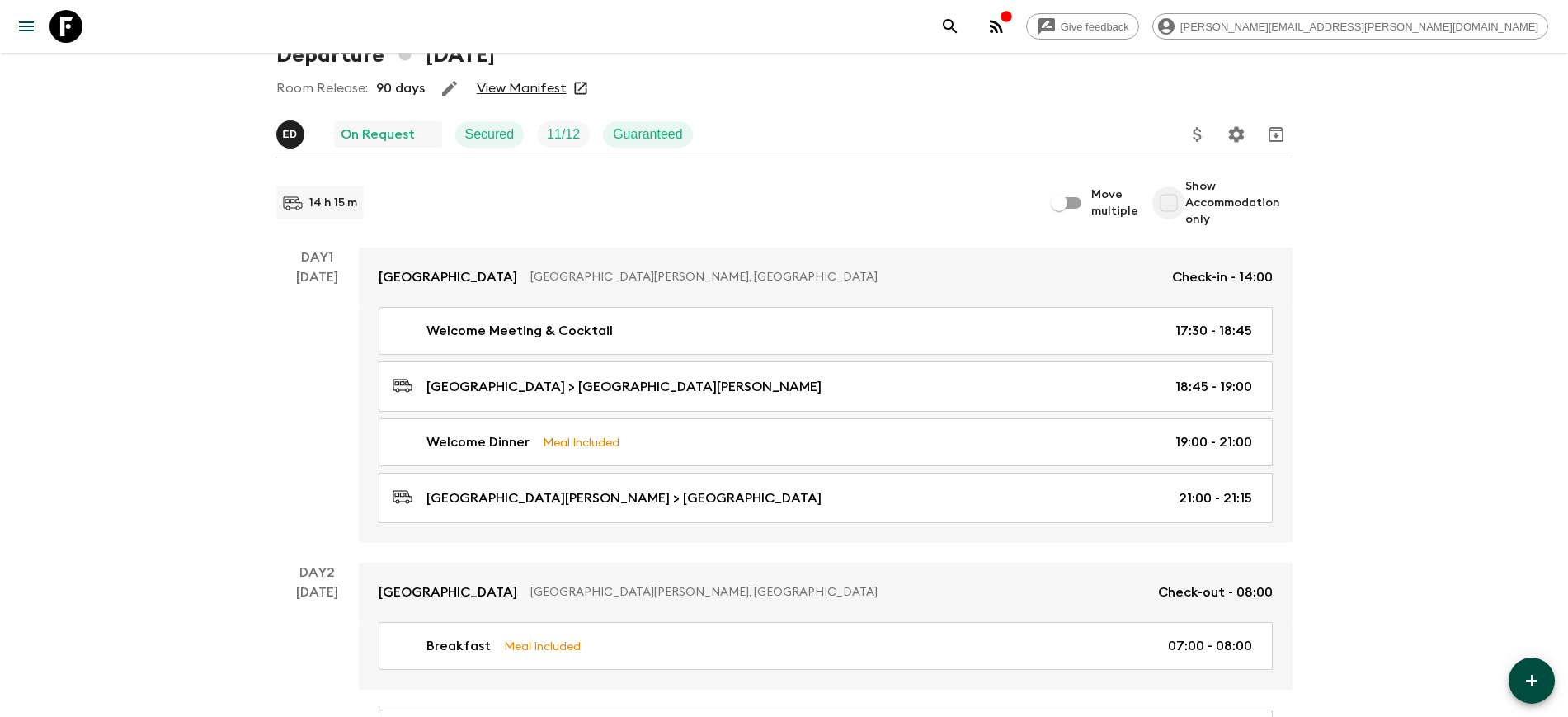
click at [1174, 206] on input "Show Accommodation only" at bounding box center [1169, 203] width 33 height 33
checkbox input "true"
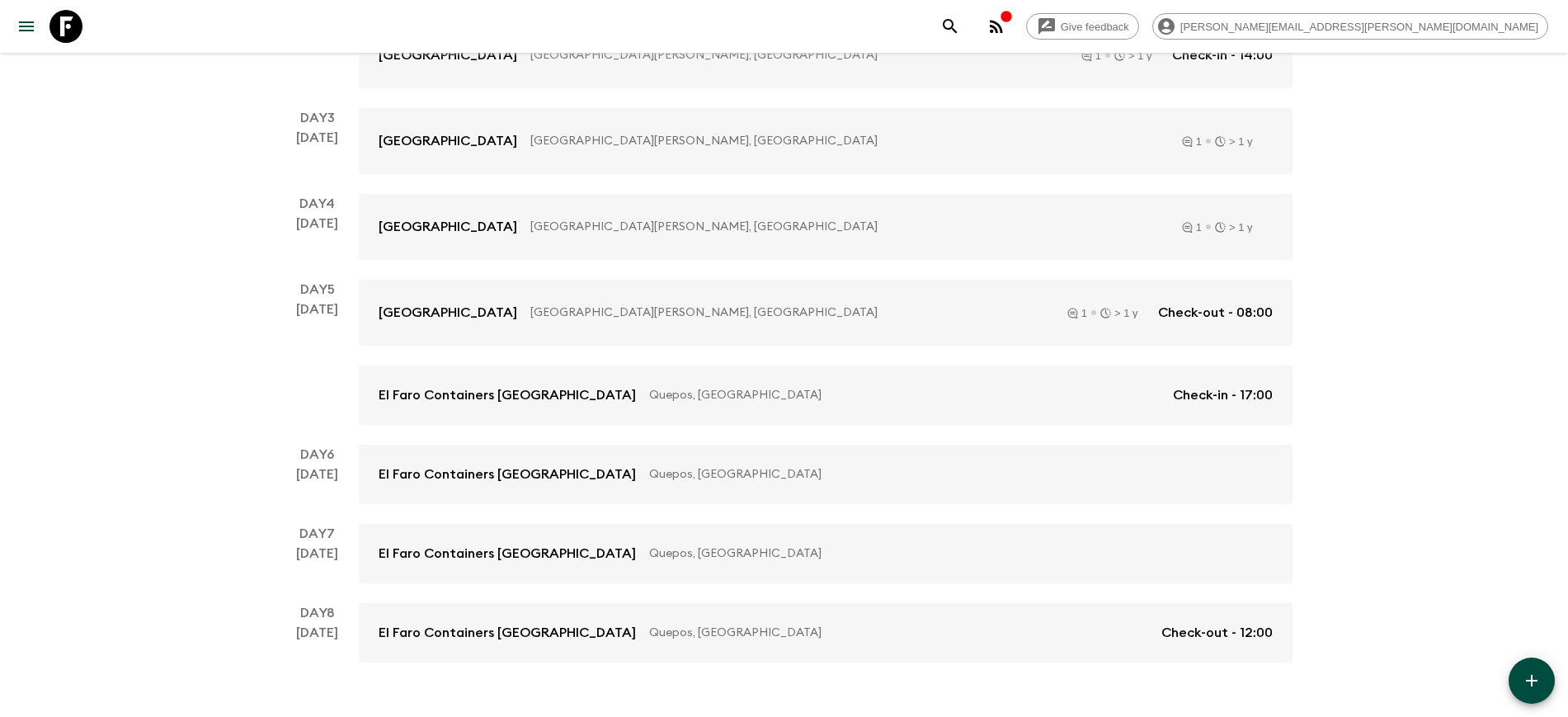
scroll to position [516, 0]
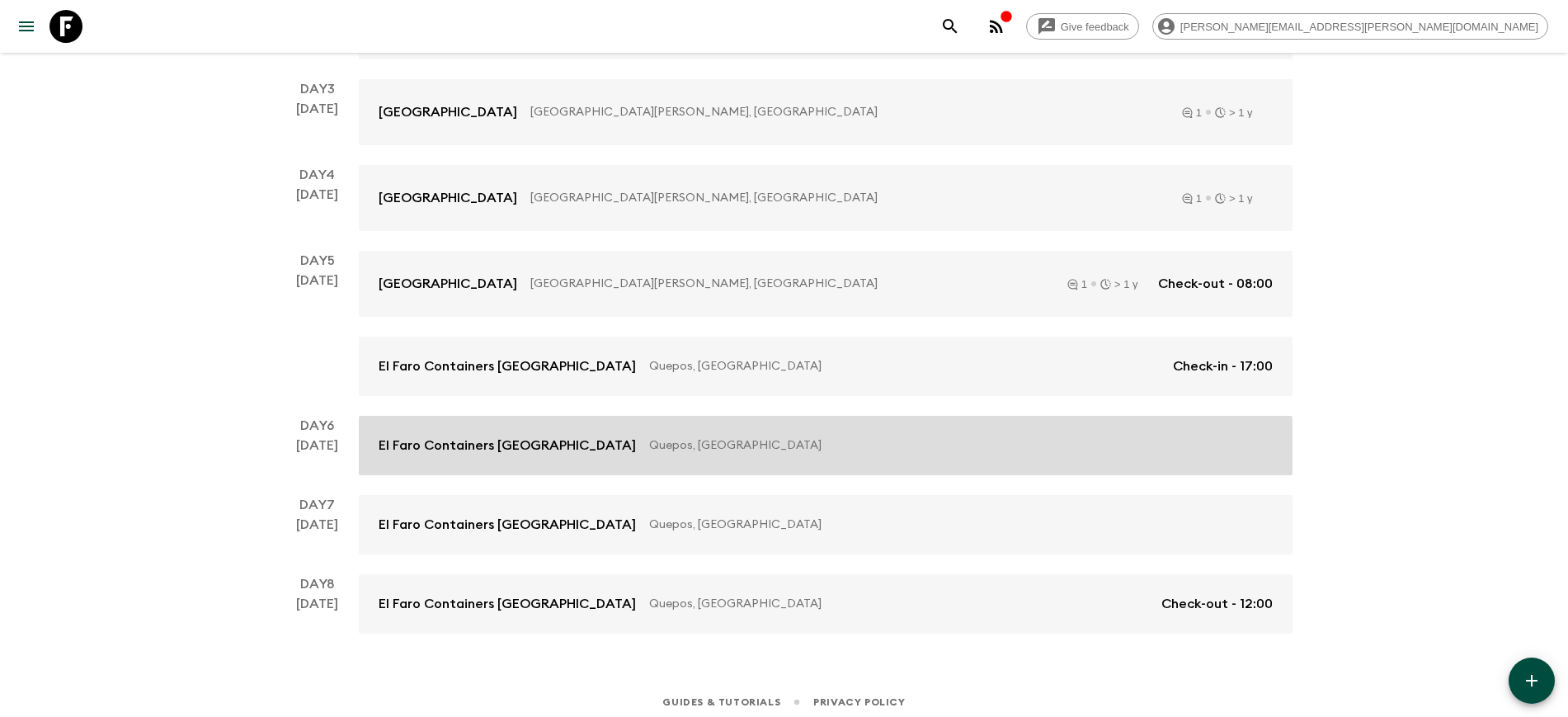
click at [429, 448] on p "El Faro Containers [GEOGRAPHIC_DATA]" at bounding box center [507, 445] width 257 height 20
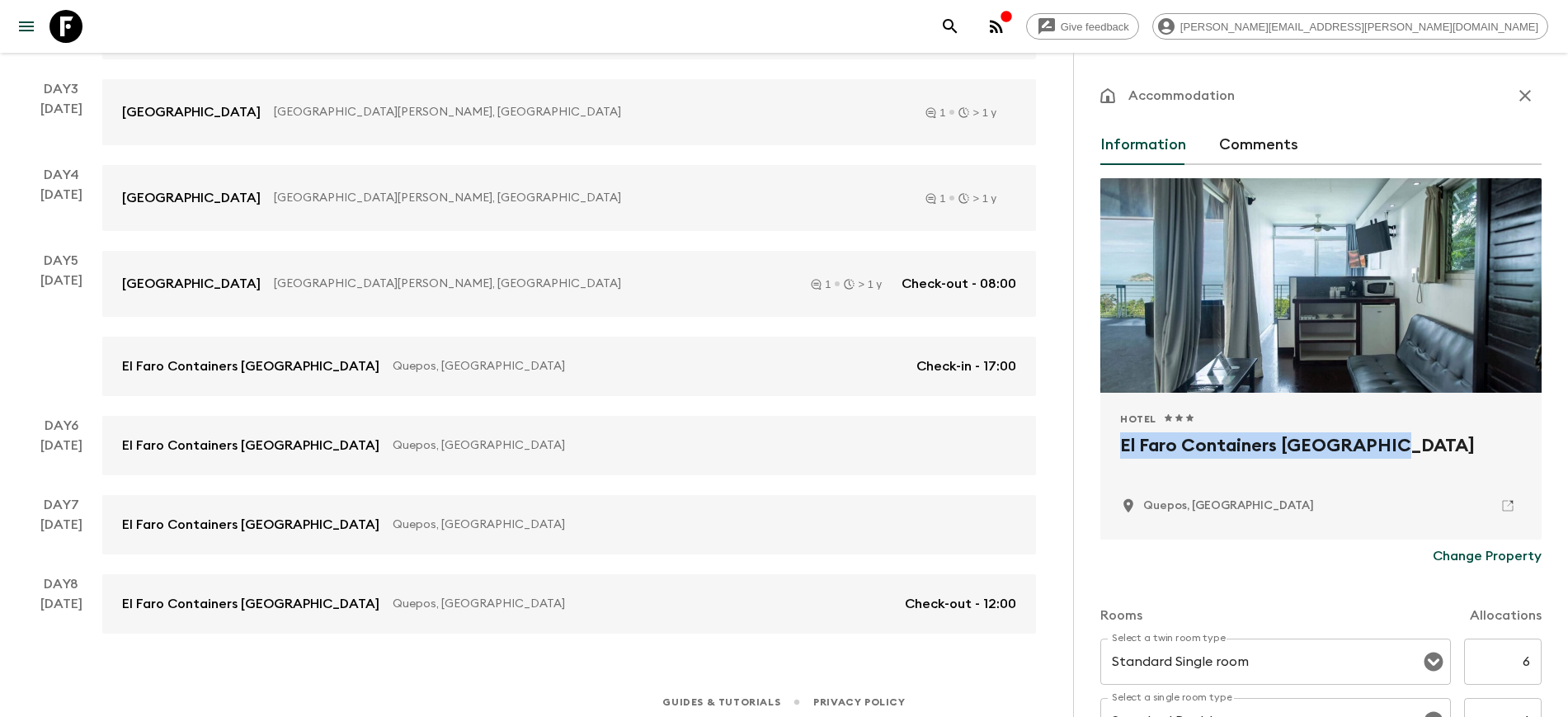
drag, startPoint x: 1116, startPoint y: 443, endPoint x: 1392, endPoint y: 436, distance: 276.1
click at [1392, 436] on div "Hotel 1 Star 2 Stars 3 Stars 4 Stars 5 Stars El Faro Containers Beach Hotel Que…" at bounding box center [1321, 466] width 441 height 147
copy h2 "El Faro Containers [GEOGRAPHIC_DATA]"
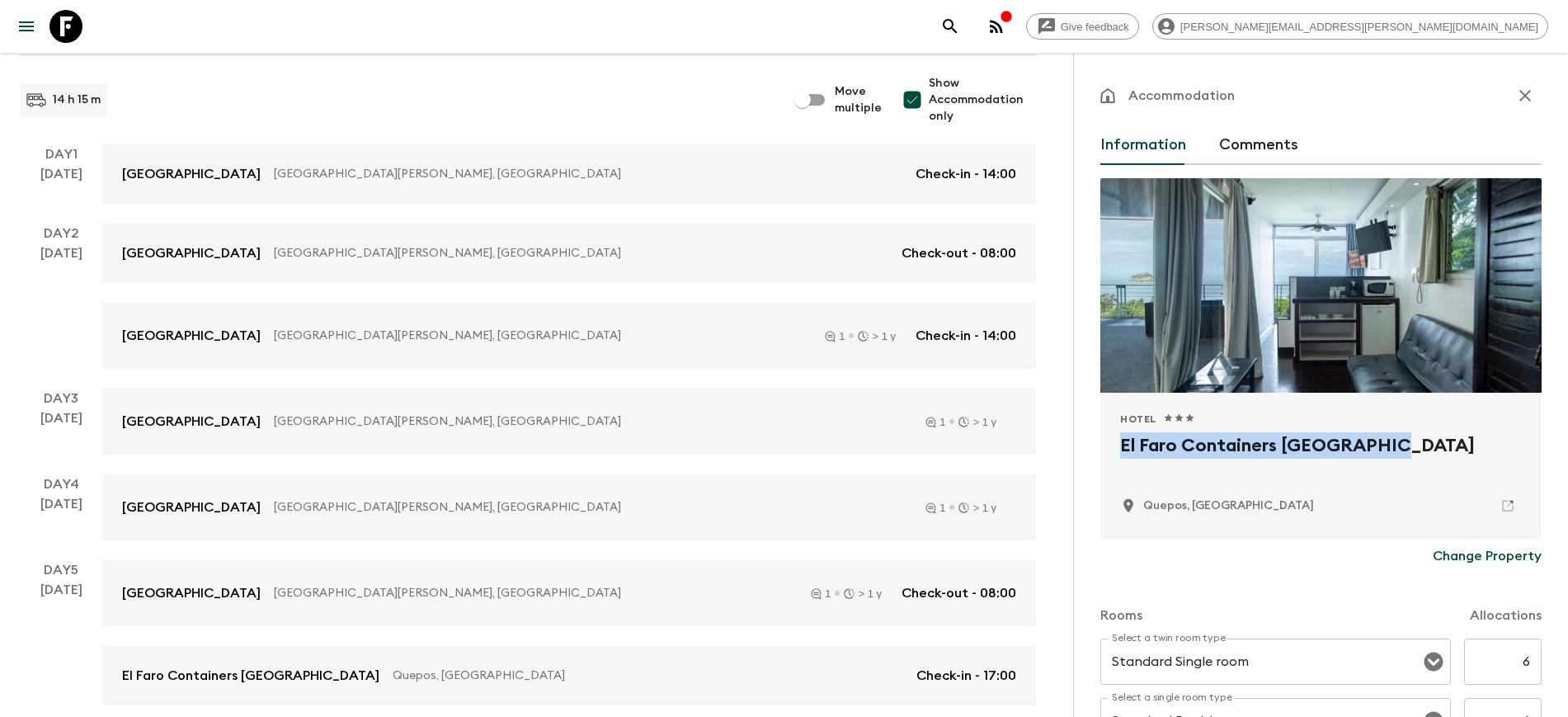
scroll to position [207, 0]
click at [1516, 100] on icon "button" at bounding box center [1525, 96] width 20 height 20
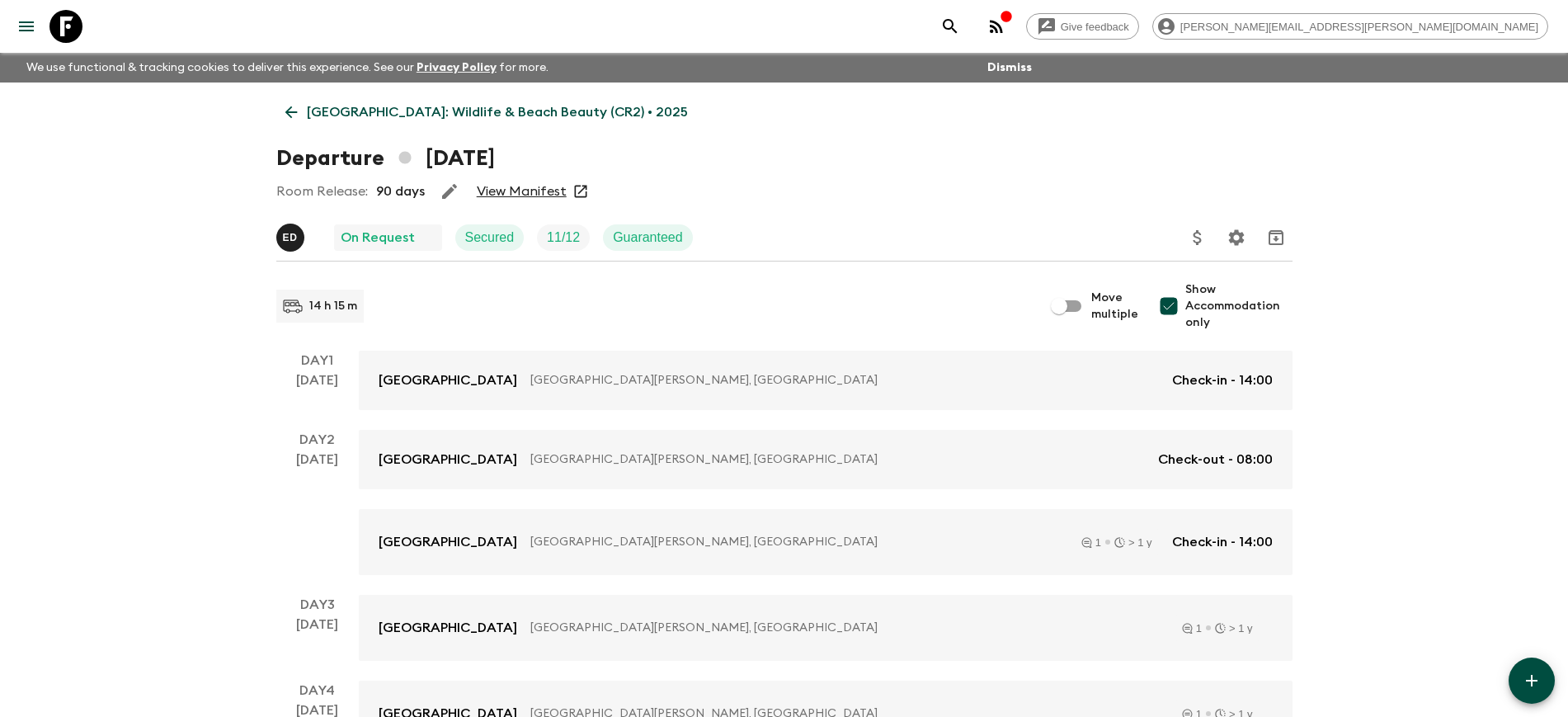
click at [67, 26] on icon at bounding box center [66, 27] width 33 height 33
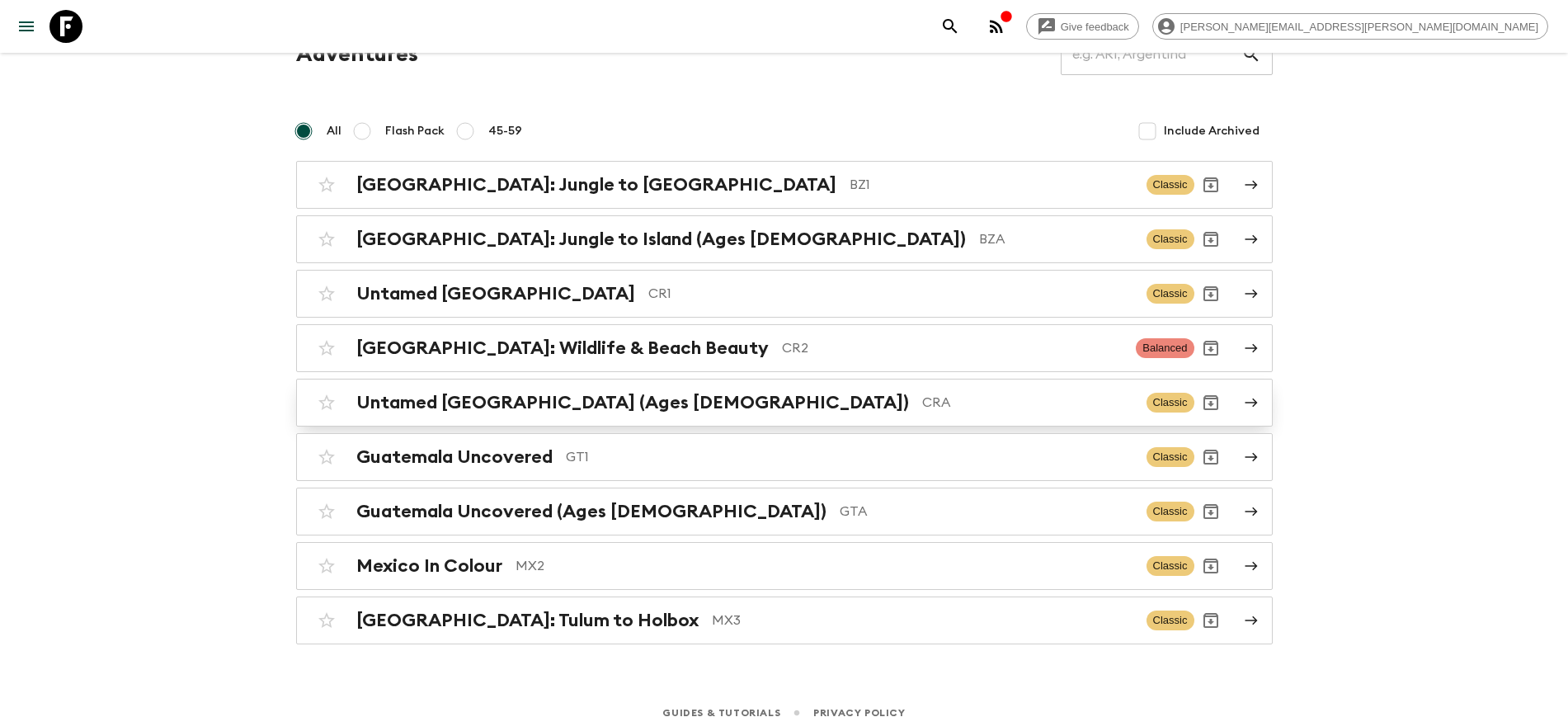
scroll to position [100, 0]
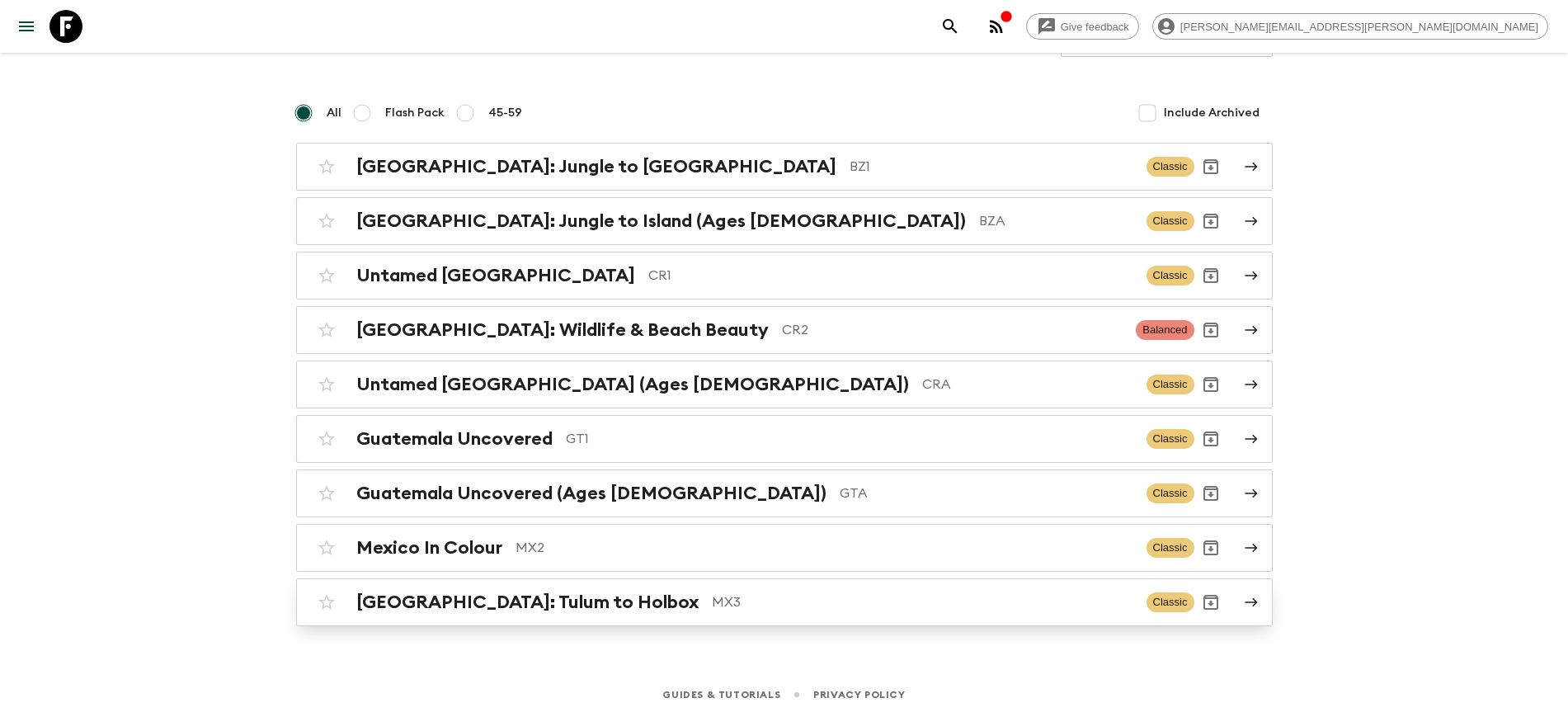
click at [491, 603] on h2 "[GEOGRAPHIC_DATA]: Tulum to Holbox" at bounding box center [528, 602] width 343 height 22
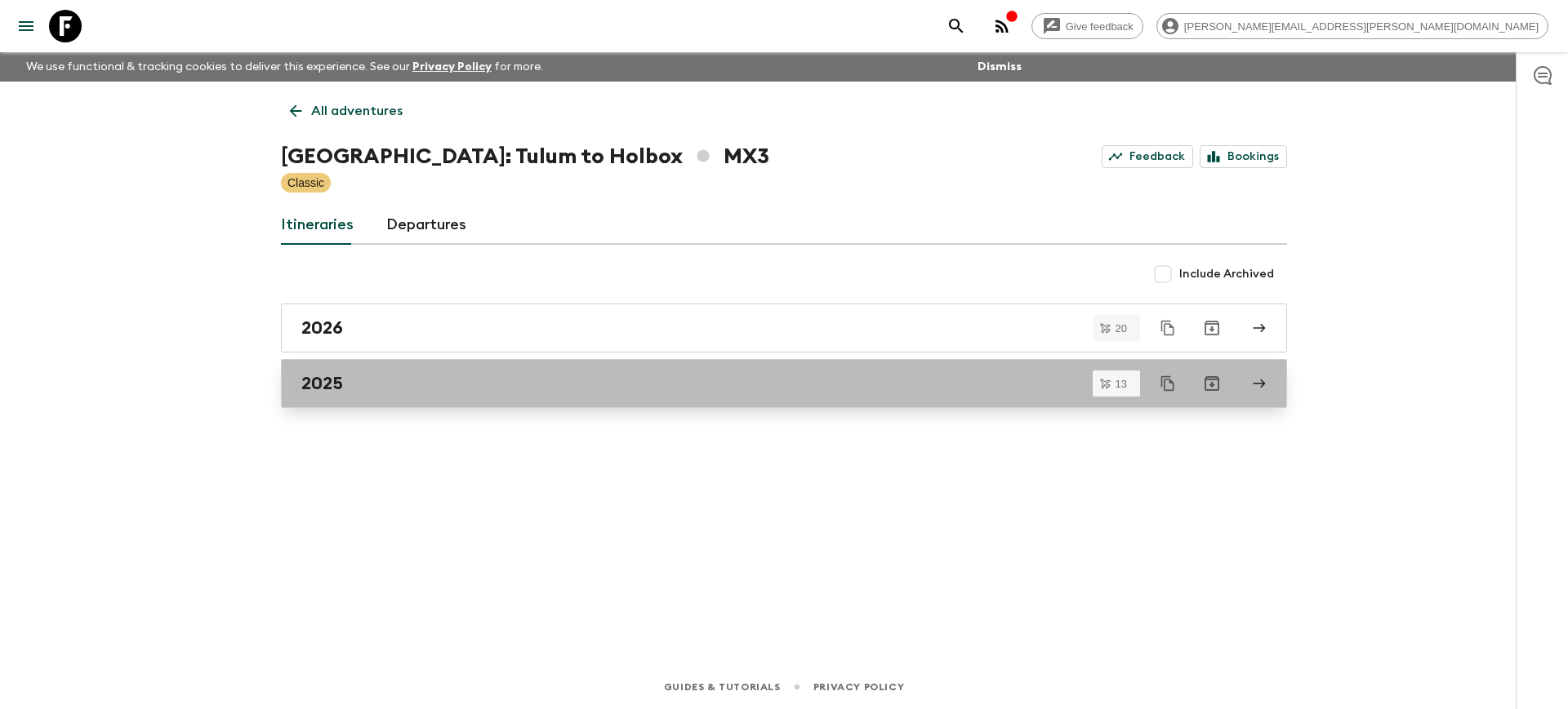
click at [323, 383] on h2 "2025" at bounding box center [322, 383] width 42 height 21
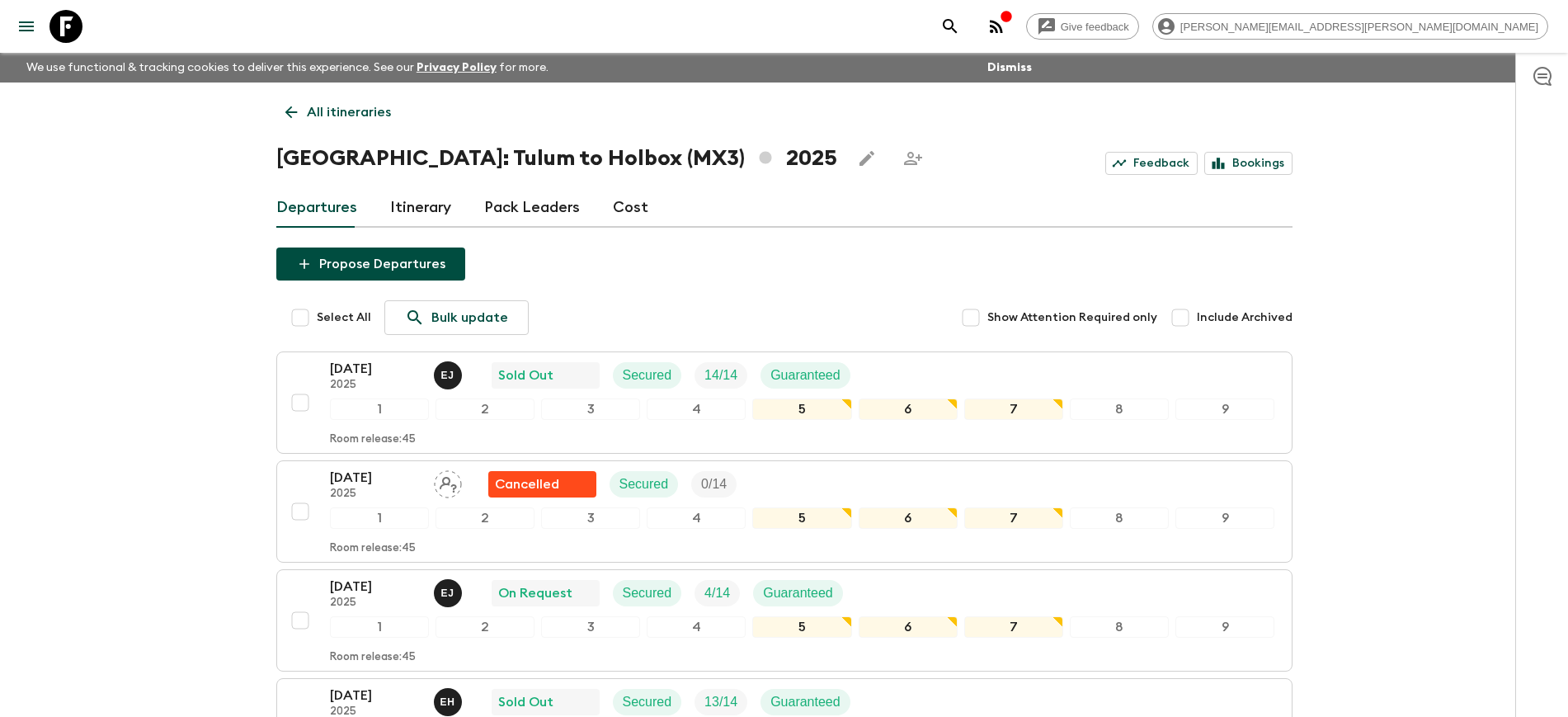
click at [1186, 321] on input "Include Archived" at bounding box center [1181, 318] width 33 height 33
checkbox input "true"
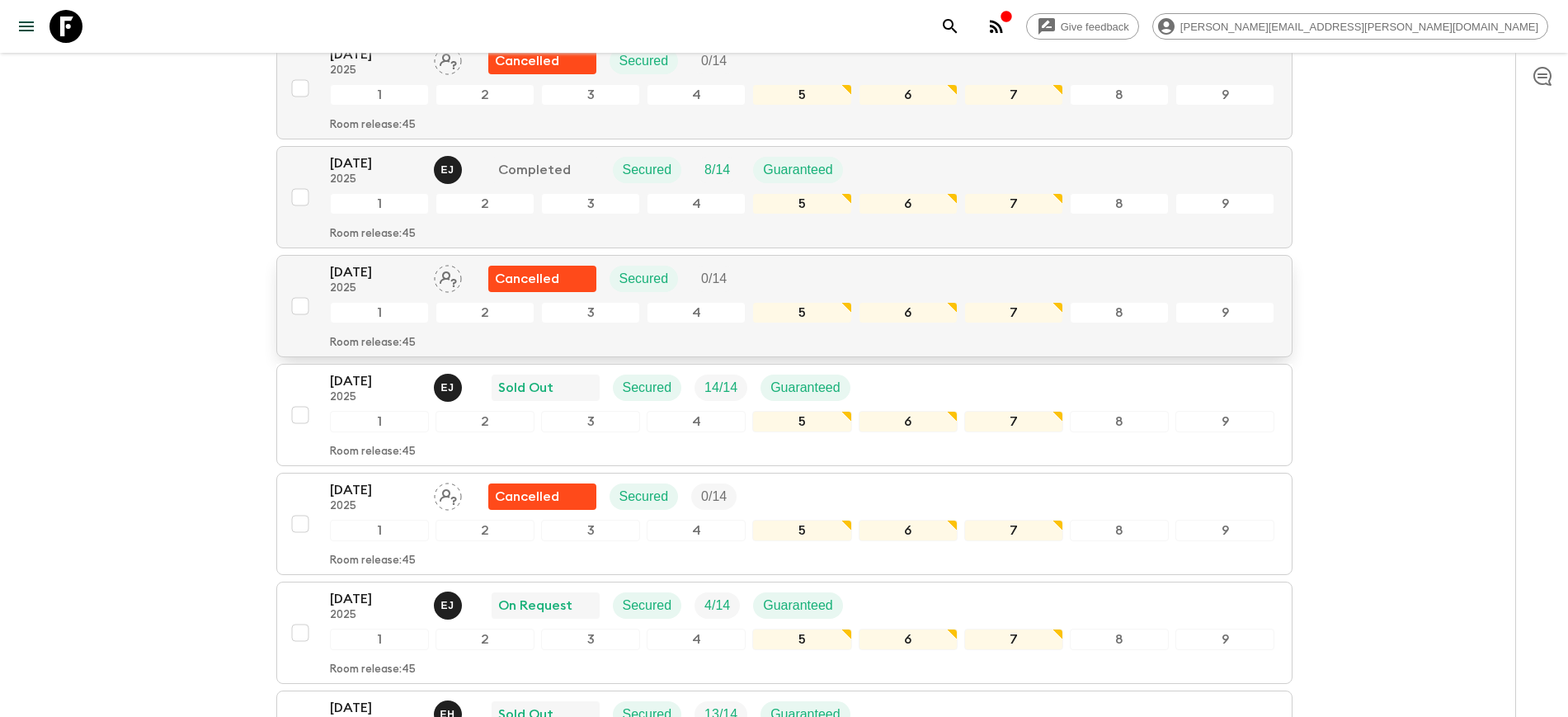
scroll to position [2063, 0]
